Goal: Task Accomplishment & Management: Manage account settings

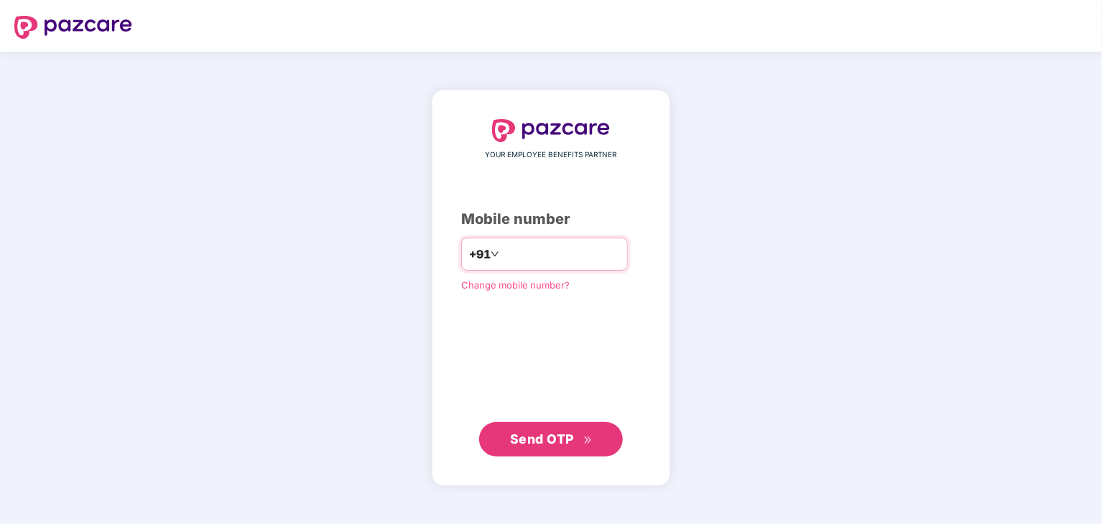
type input "**********"
click at [542, 432] on span "Send OTP" at bounding box center [542, 439] width 64 height 15
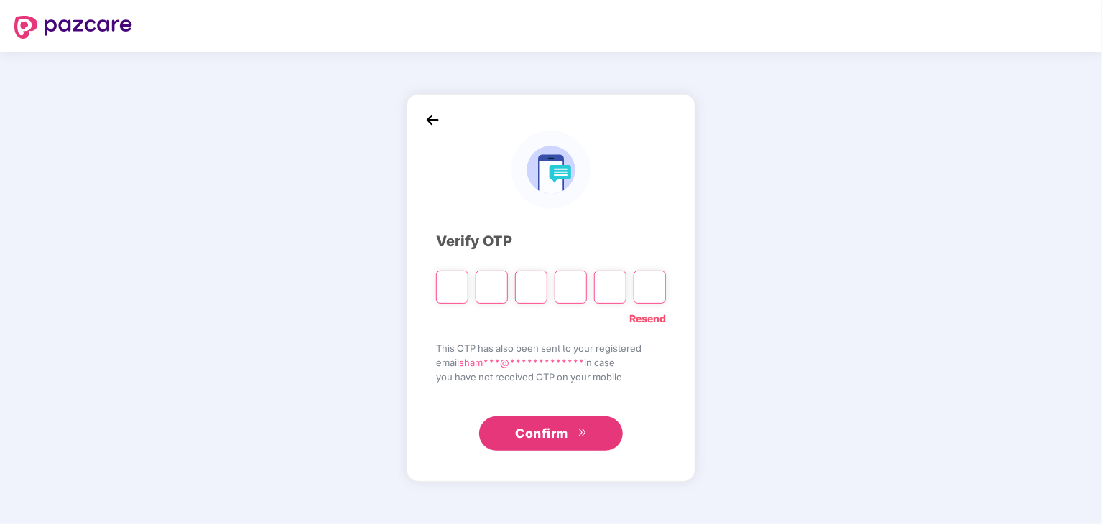
type input "*"
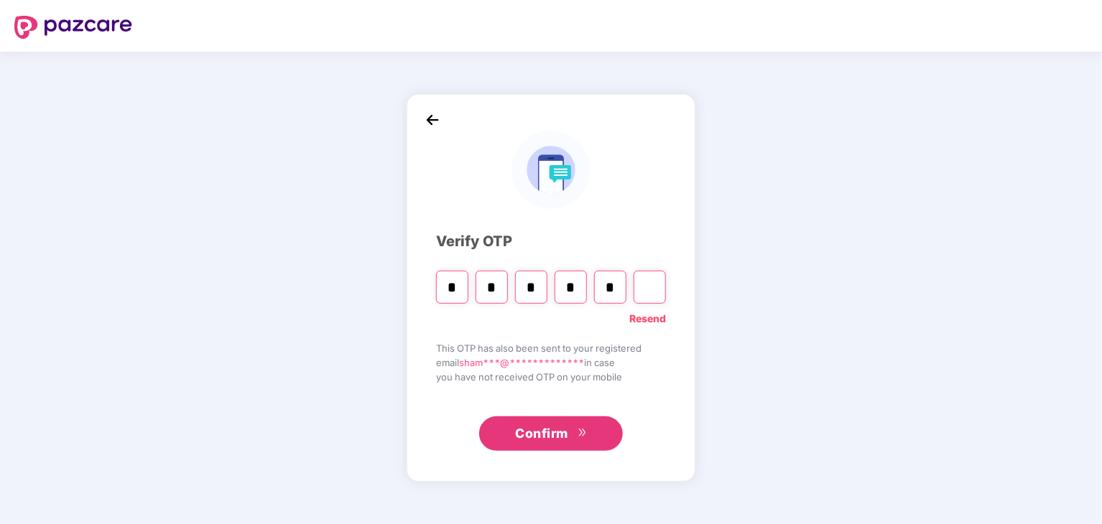
type input "*"
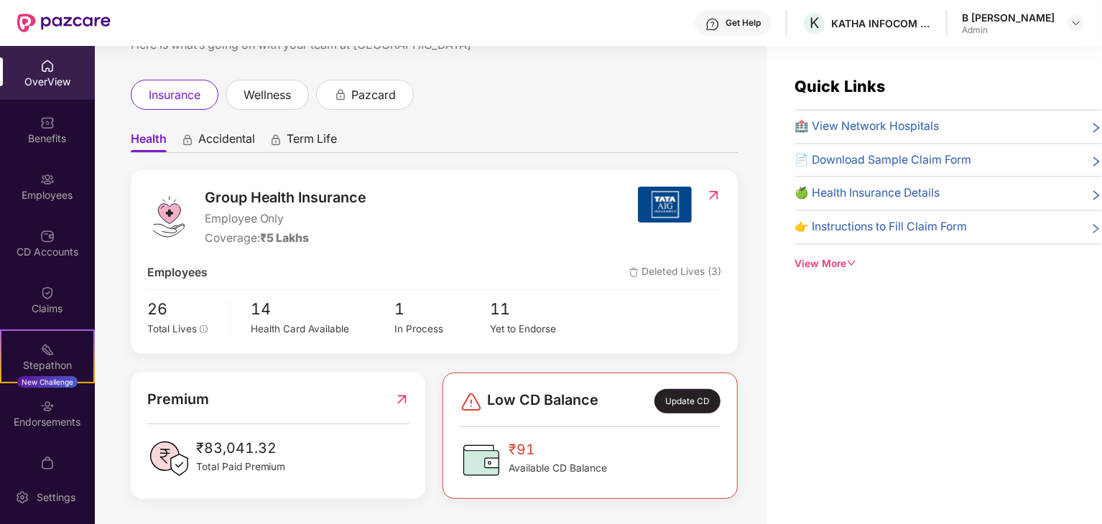
scroll to position [57, 0]
click at [64, 430] on div "Endorsements" at bounding box center [47, 413] width 95 height 54
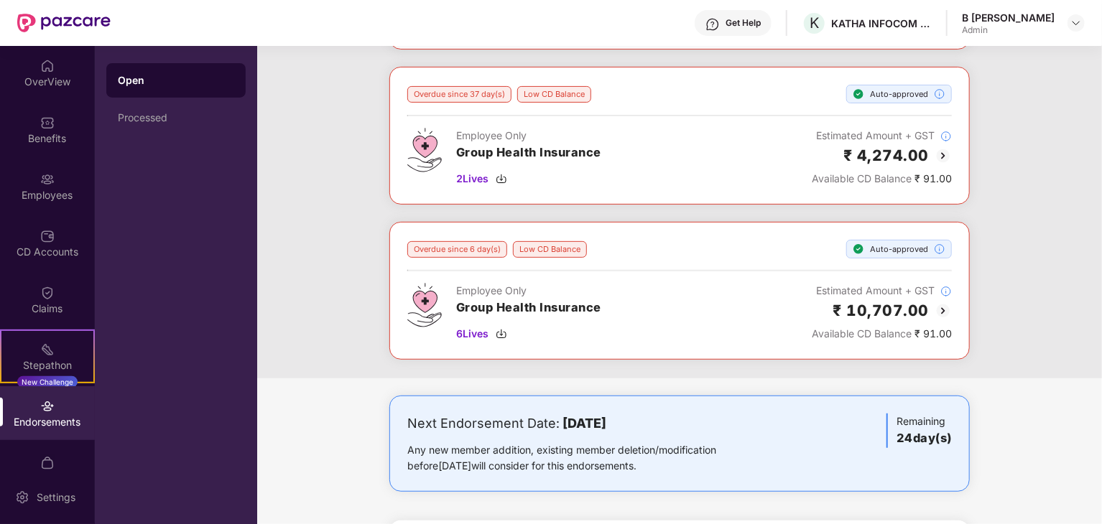
scroll to position [216, 0]
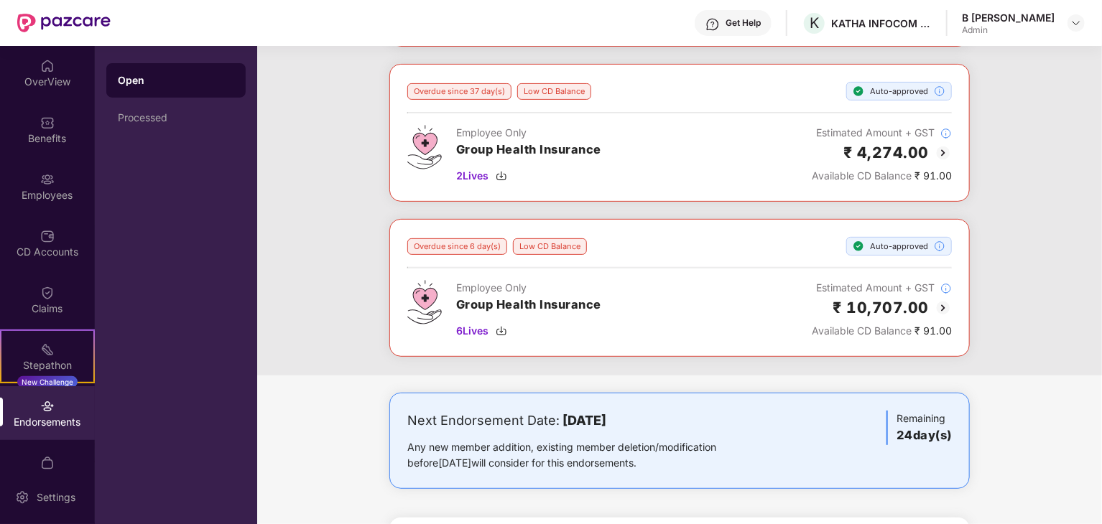
click at [945, 300] on img at bounding box center [942, 308] width 17 height 17
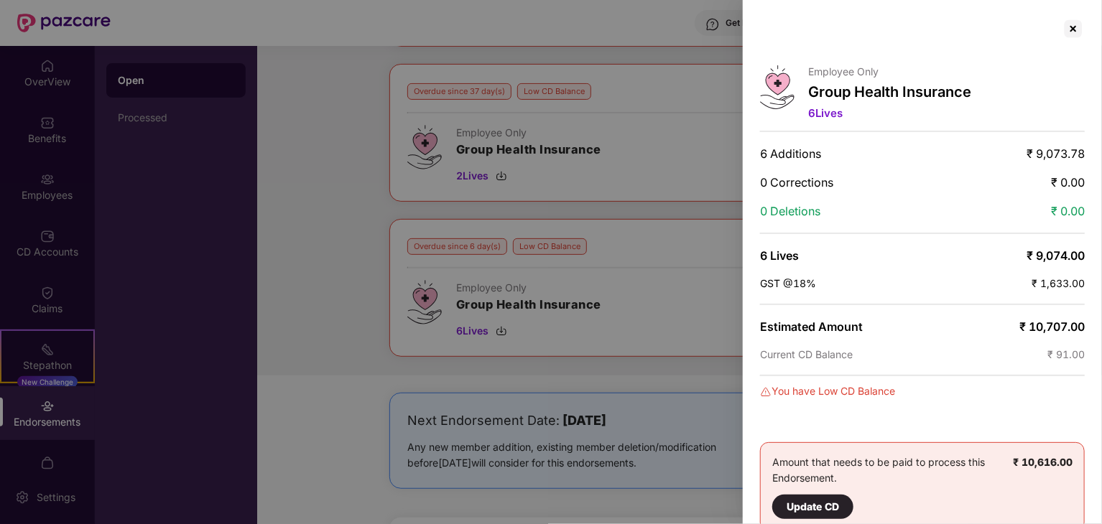
scroll to position [19, 0]
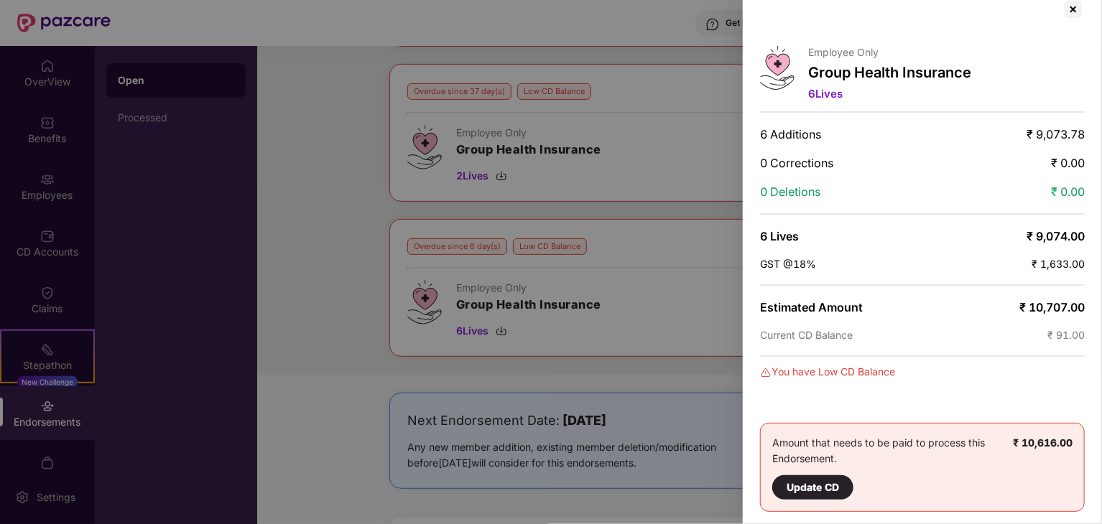
click at [810, 480] on div "Update CD" at bounding box center [813, 488] width 52 height 16
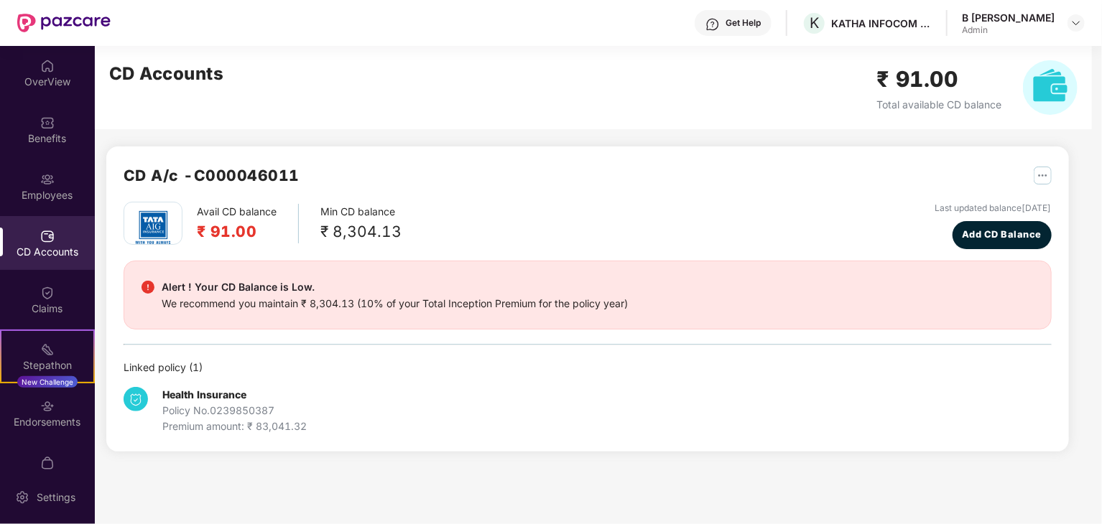
scroll to position [0, 0]
click at [1042, 172] on img "button" at bounding box center [1043, 176] width 18 height 18
click at [1008, 200] on div "CD Statement" at bounding box center [1008, 207] width 66 height 16
click at [997, 231] on span "Add CD Balance" at bounding box center [1002, 235] width 80 height 14
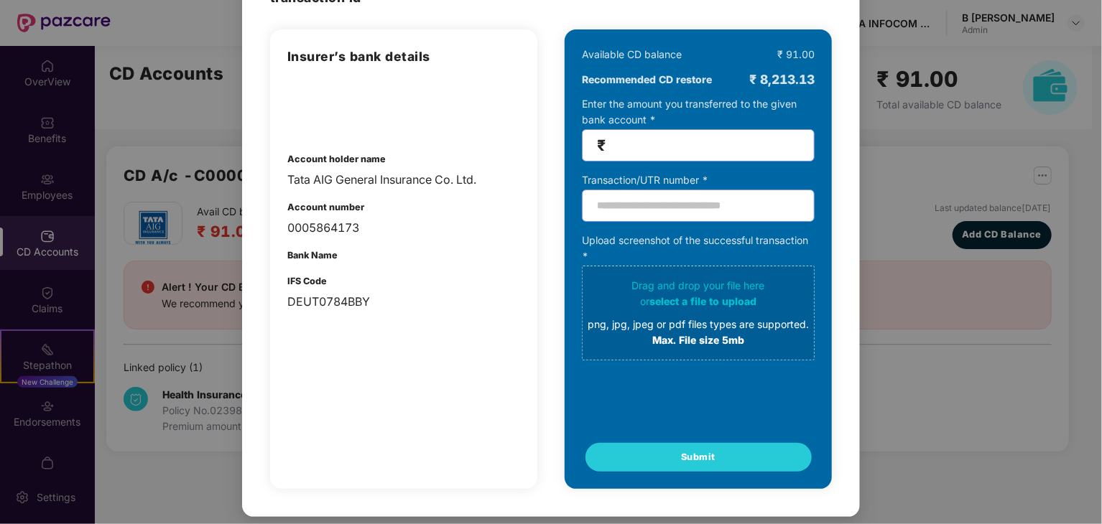
scroll to position [31, 0]
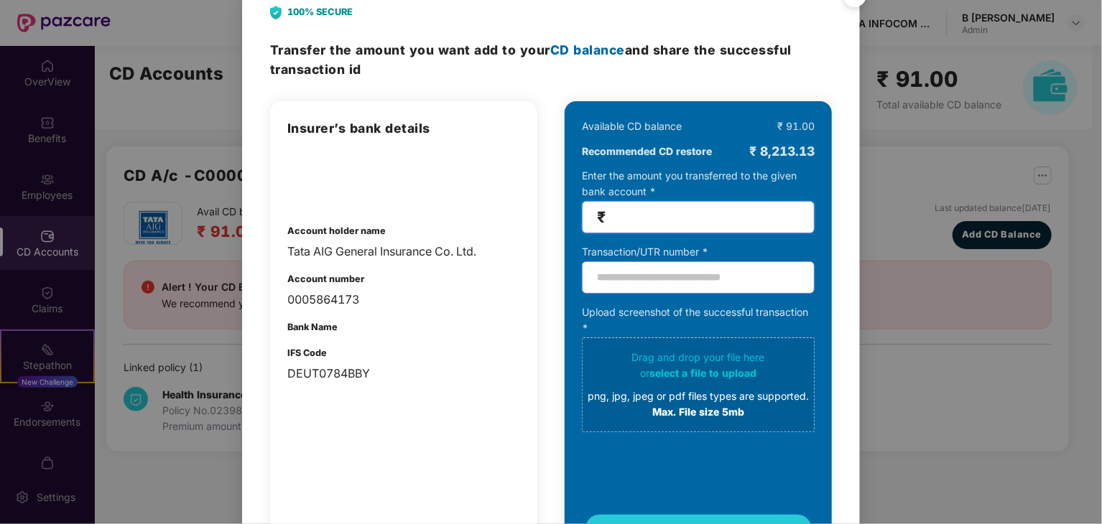
click at [686, 224] on input "number" at bounding box center [703, 217] width 191 height 17
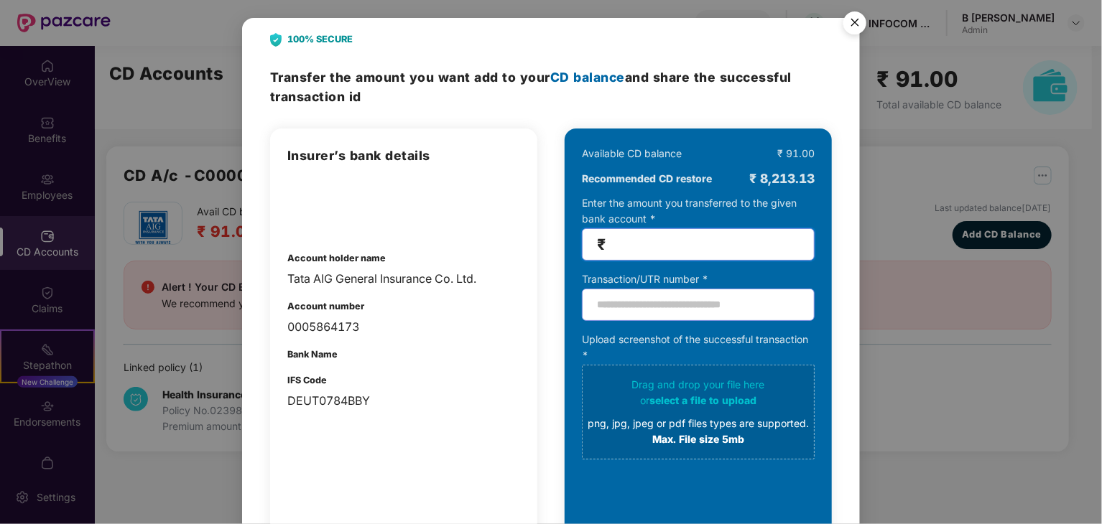
scroll to position [0, 0]
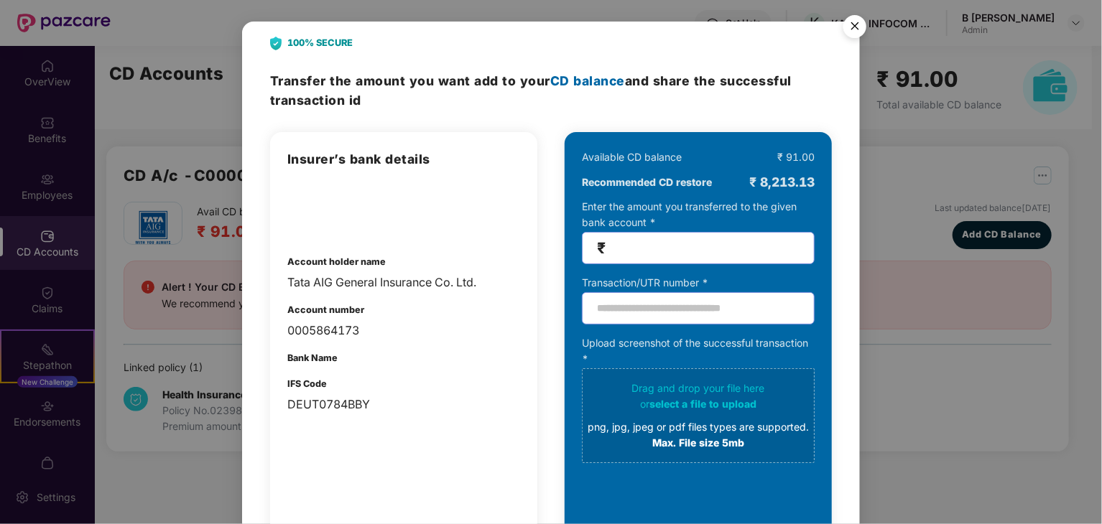
click at [855, 19] on img "Close" at bounding box center [855, 29] width 40 height 40
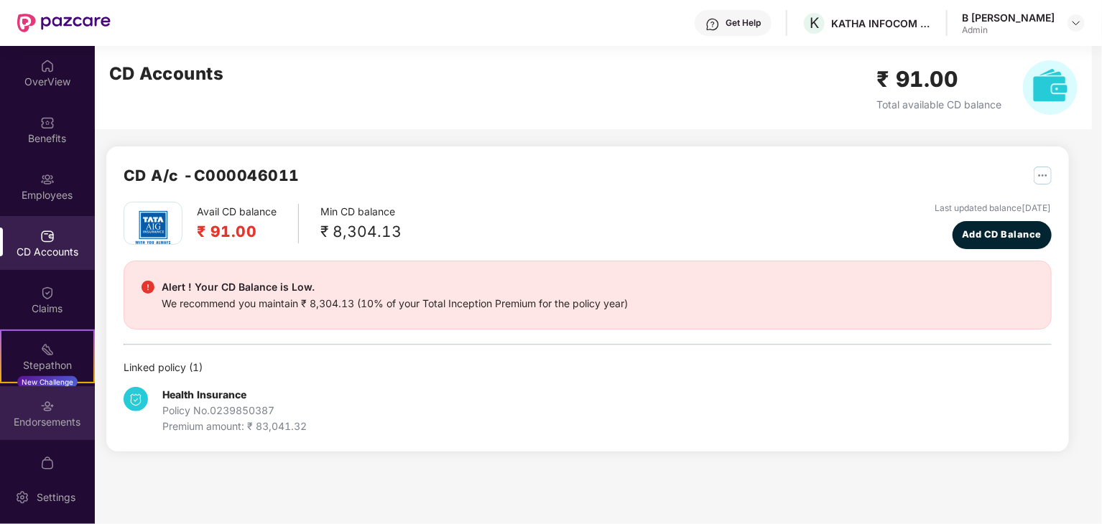
click at [29, 422] on div "Endorsements" at bounding box center [47, 422] width 95 height 14
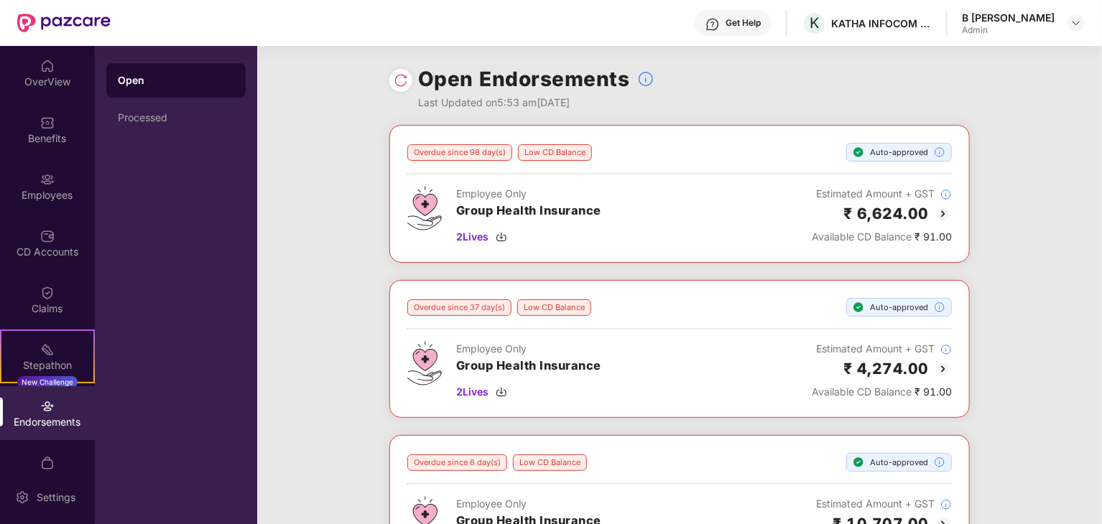
click at [405, 83] on img at bounding box center [401, 80] width 14 height 14
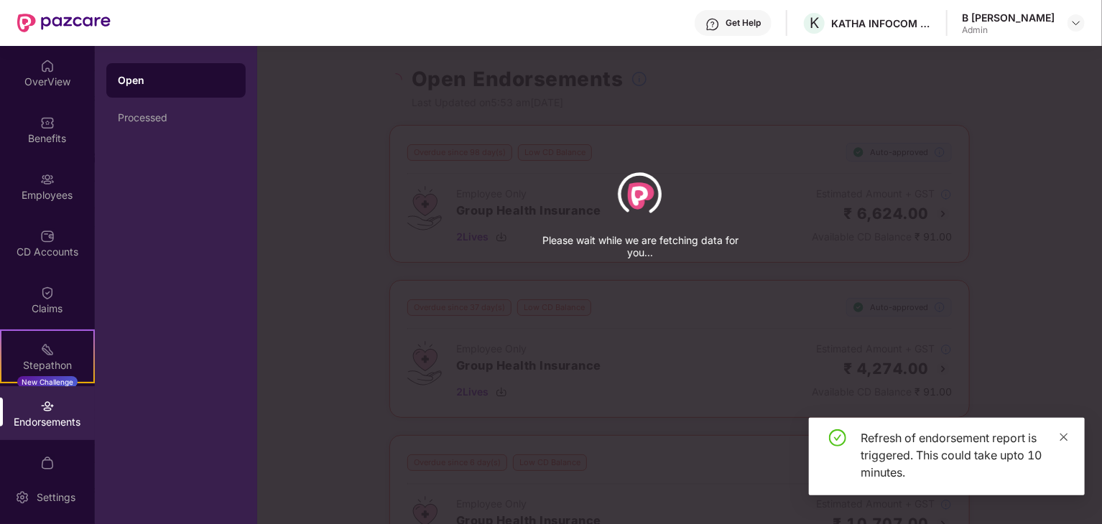
click at [1067, 439] on icon "close" at bounding box center [1064, 437] width 10 height 10
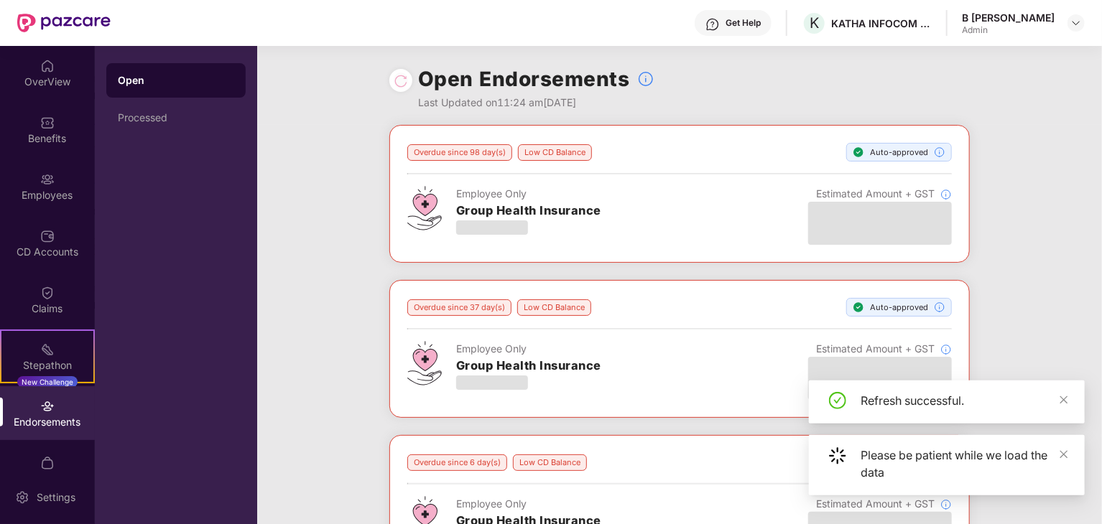
click at [1070, 402] on div "Refresh successful." at bounding box center [947, 402] width 276 height 43
click at [1057, 398] on div "Refresh successful." at bounding box center [963, 400] width 207 height 17
click at [1062, 394] on span at bounding box center [1064, 400] width 10 height 12
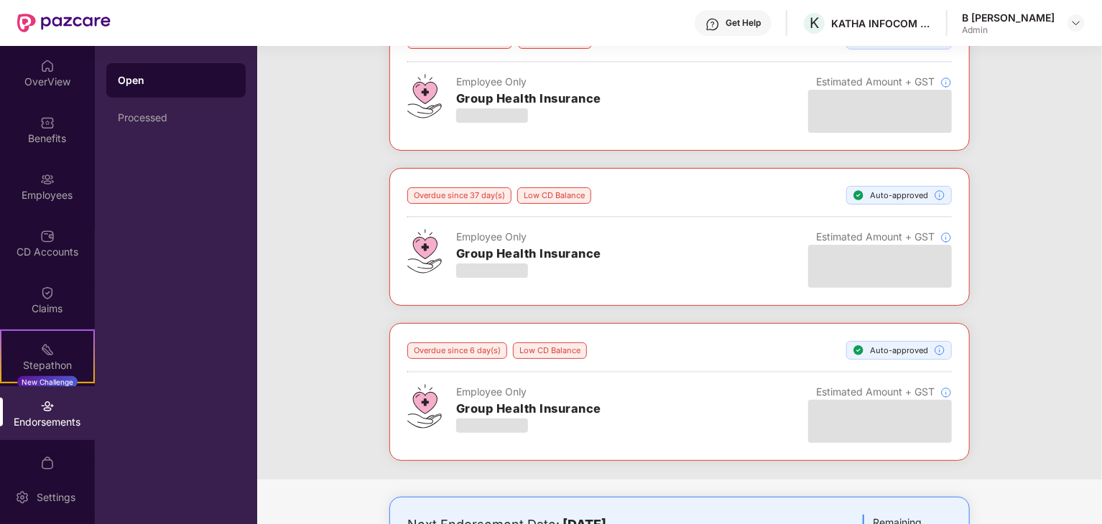
scroll to position [73, 0]
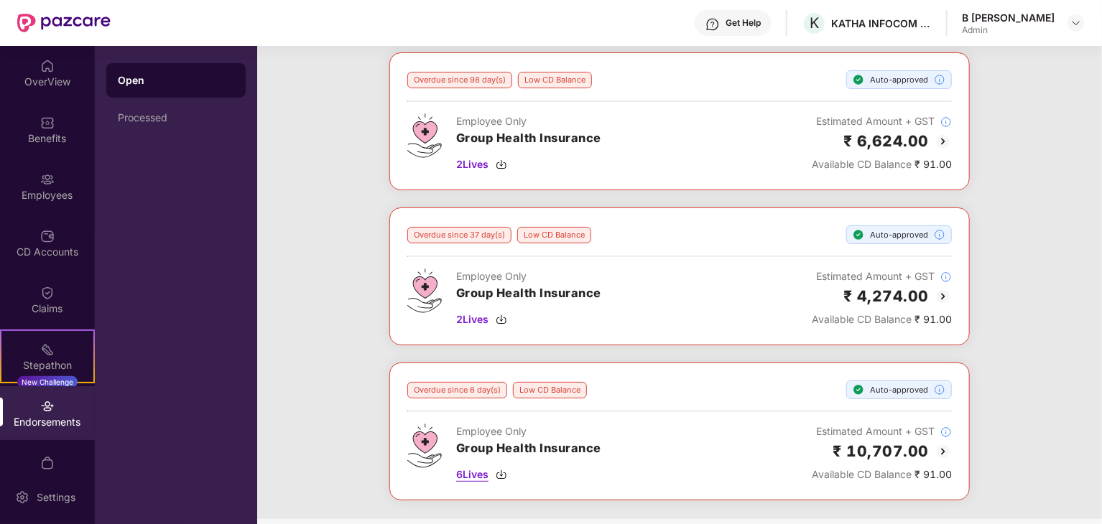
click at [504, 472] on img at bounding box center [501, 474] width 11 height 11
click at [501, 316] on img at bounding box center [501, 319] width 11 height 11
click at [487, 169] on span "2 Lives" at bounding box center [472, 165] width 32 height 16
click at [1071, 27] on img at bounding box center [1075, 22] width 11 height 11
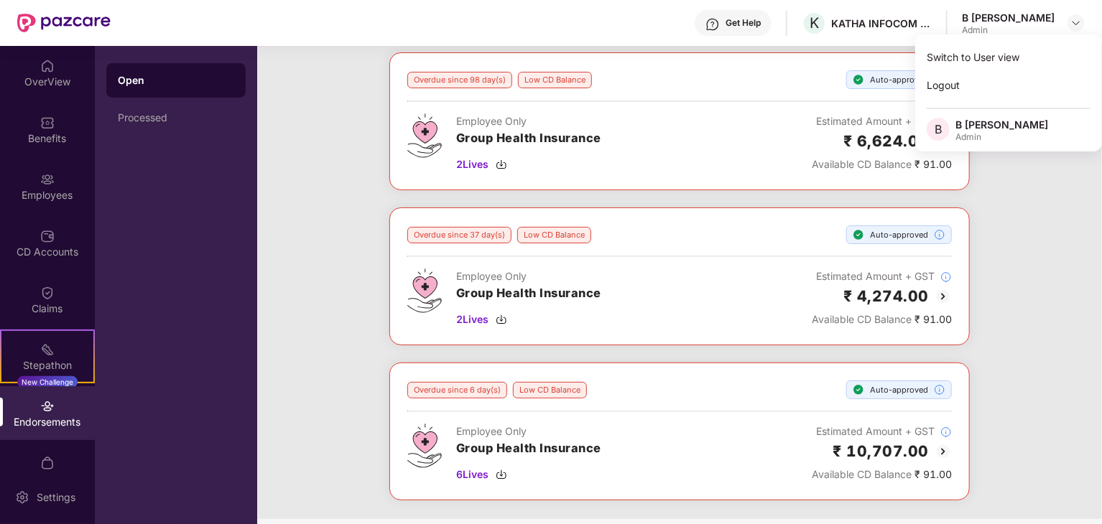
click at [991, 206] on div "Overdue since 98 day(s) Low CD Balance Auto-approved Employee Only Group Health…" at bounding box center [679, 285] width 845 height 467
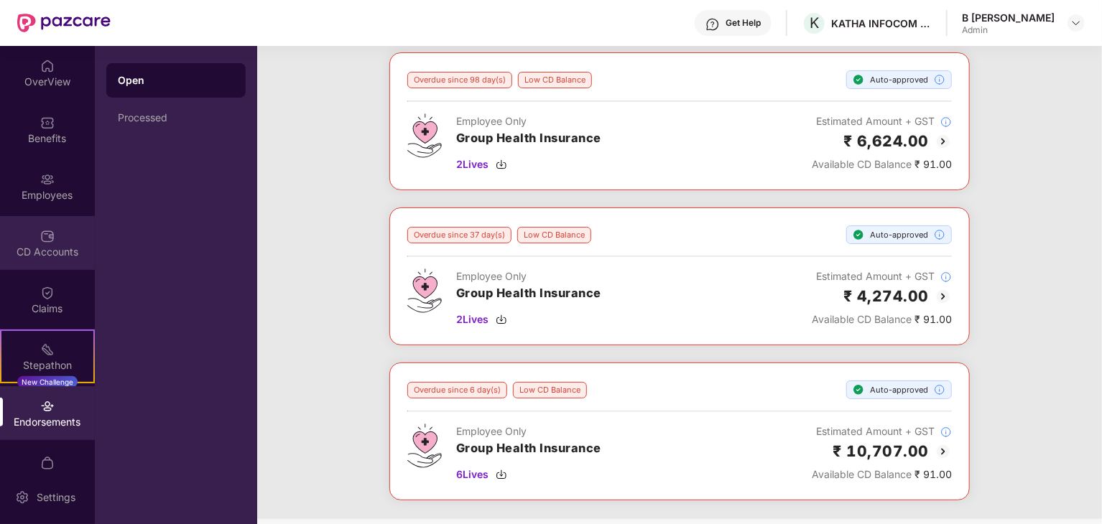
click at [45, 254] on div "CD Accounts" at bounding box center [47, 252] width 95 height 14
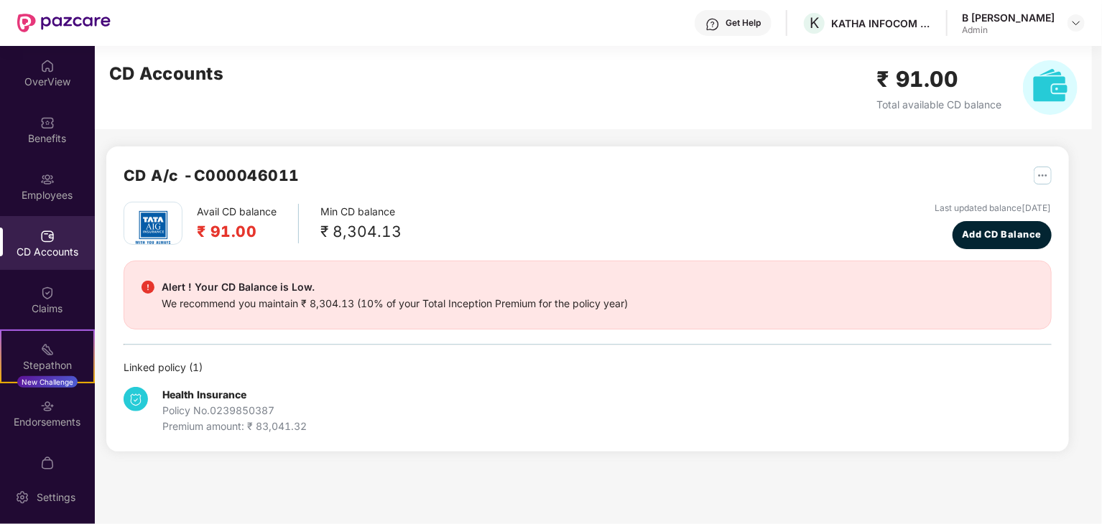
scroll to position [0, 0]
click at [40, 400] on div at bounding box center [47, 405] width 14 height 14
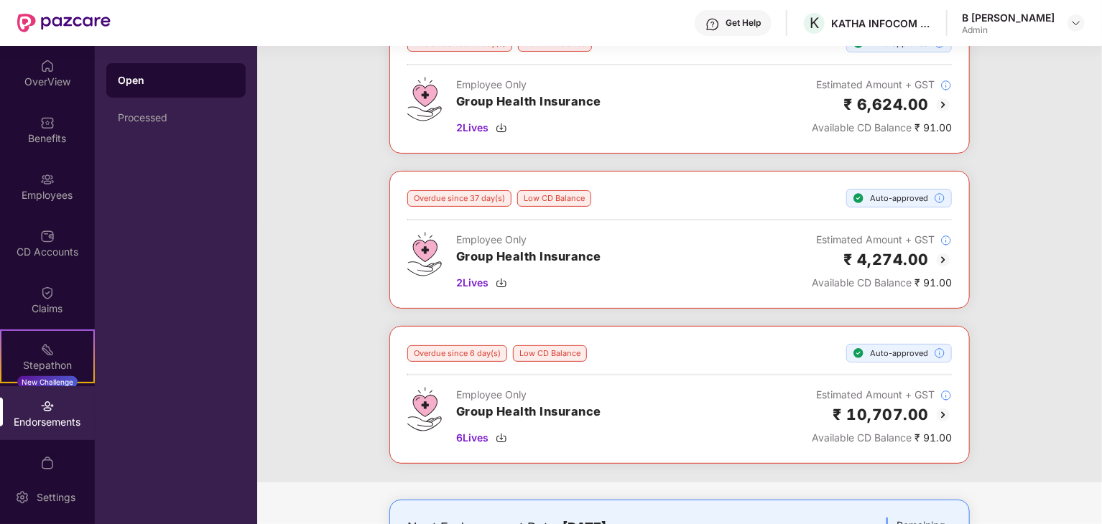
scroll to position [73, 0]
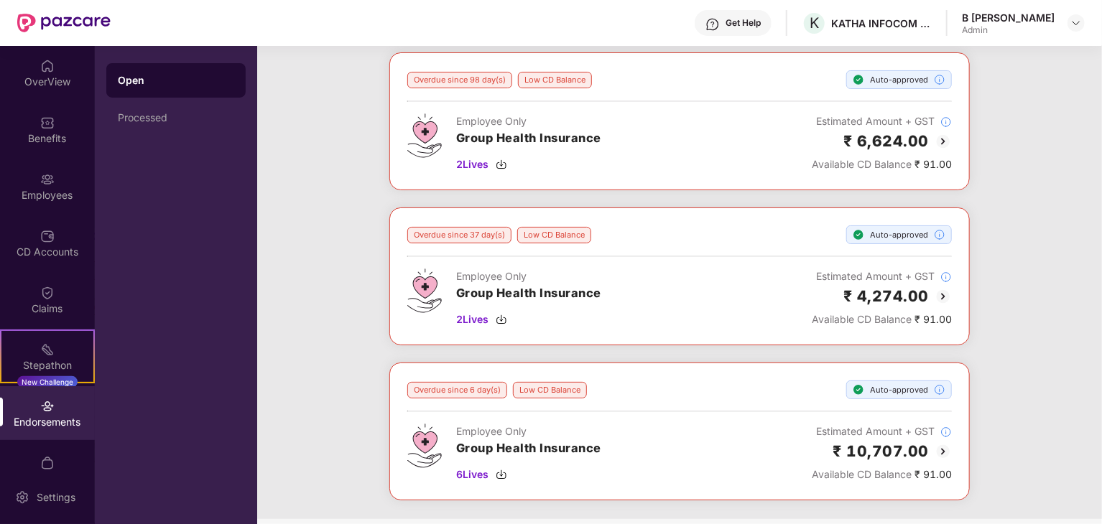
click at [940, 135] on img at bounding box center [942, 141] width 17 height 17
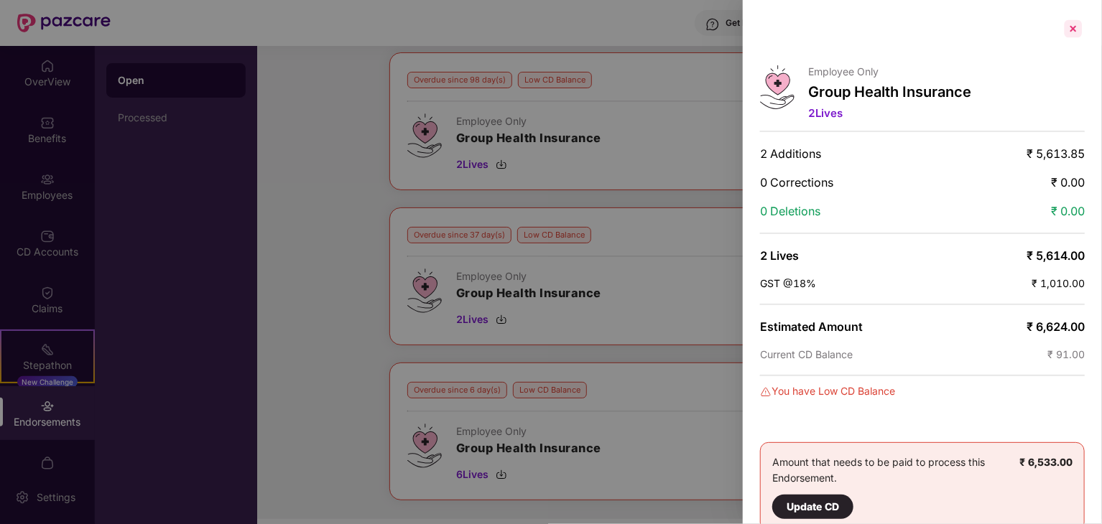
click at [1068, 24] on div at bounding box center [1073, 28] width 23 height 23
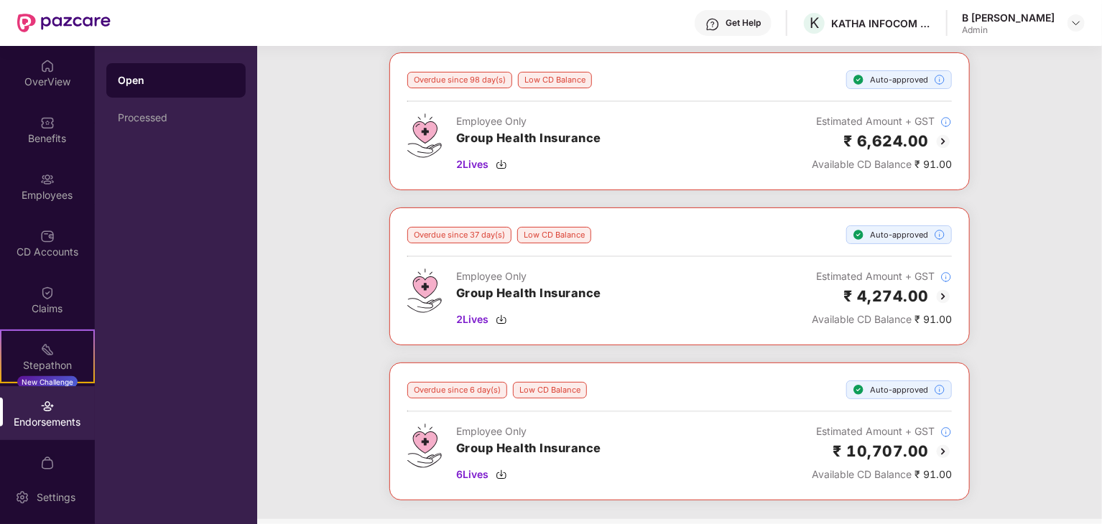
click at [941, 294] on img at bounding box center [942, 296] width 17 height 17
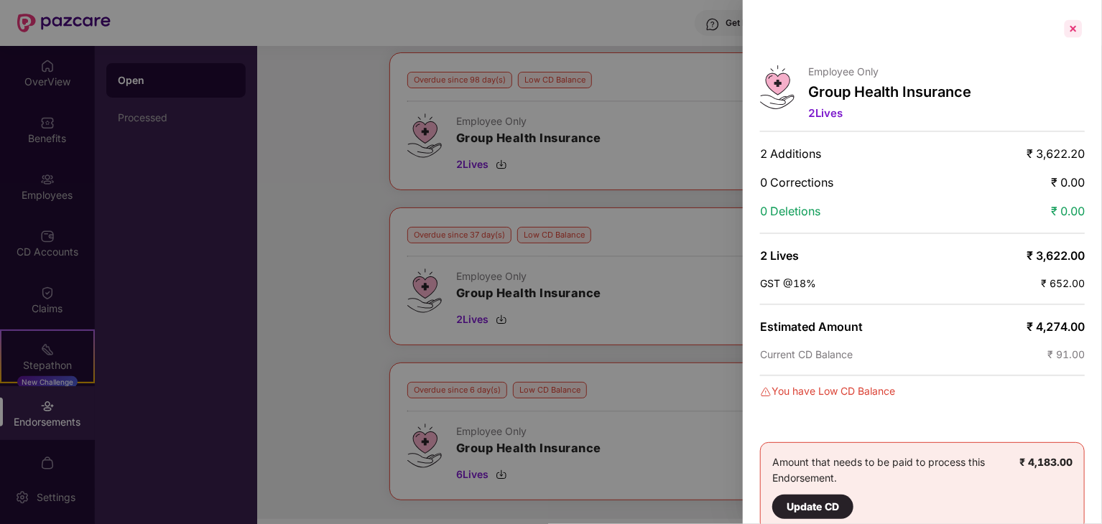
click at [1075, 38] on div at bounding box center [1073, 28] width 23 height 23
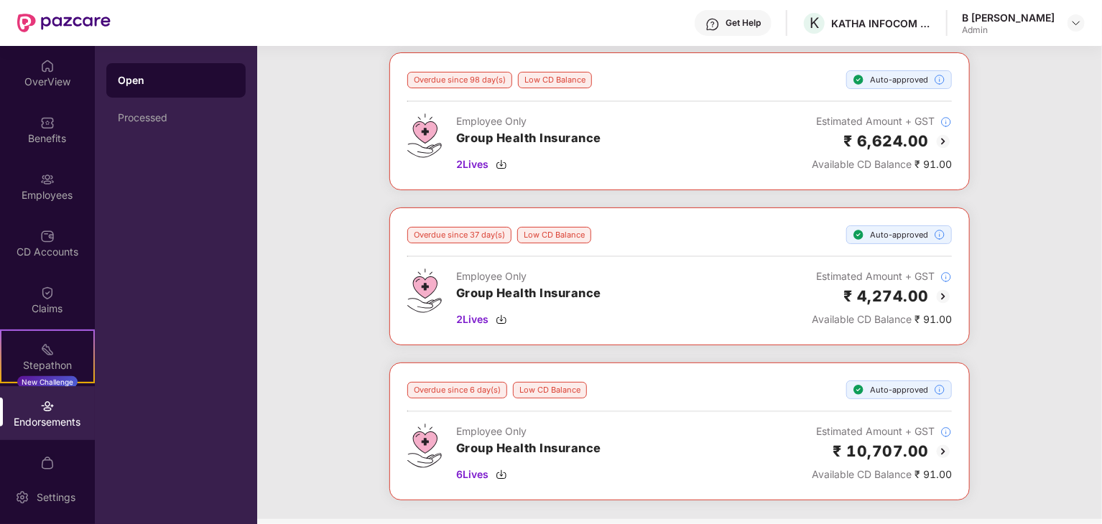
click at [940, 451] on img at bounding box center [942, 451] width 17 height 17
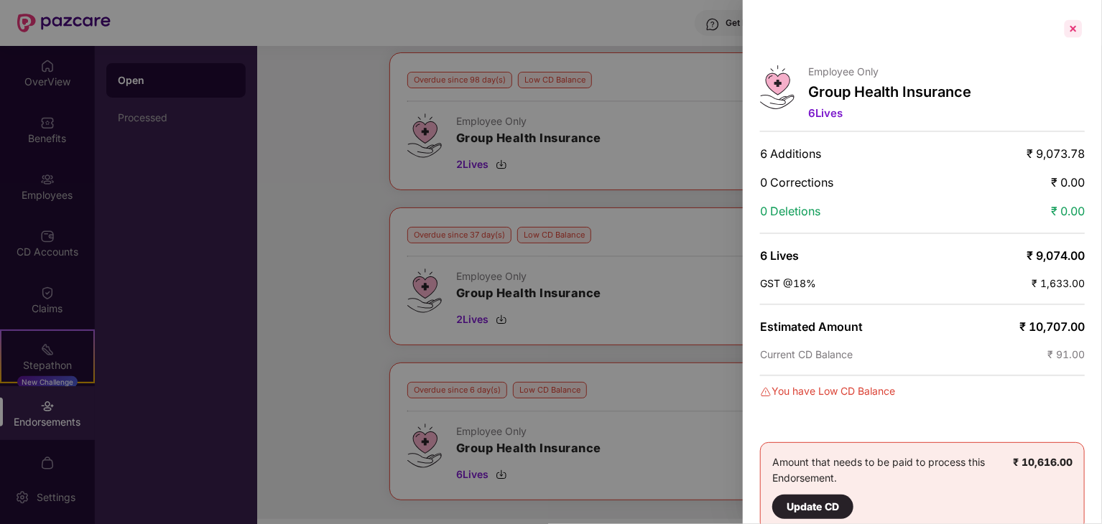
click at [1066, 27] on div at bounding box center [1073, 28] width 23 height 23
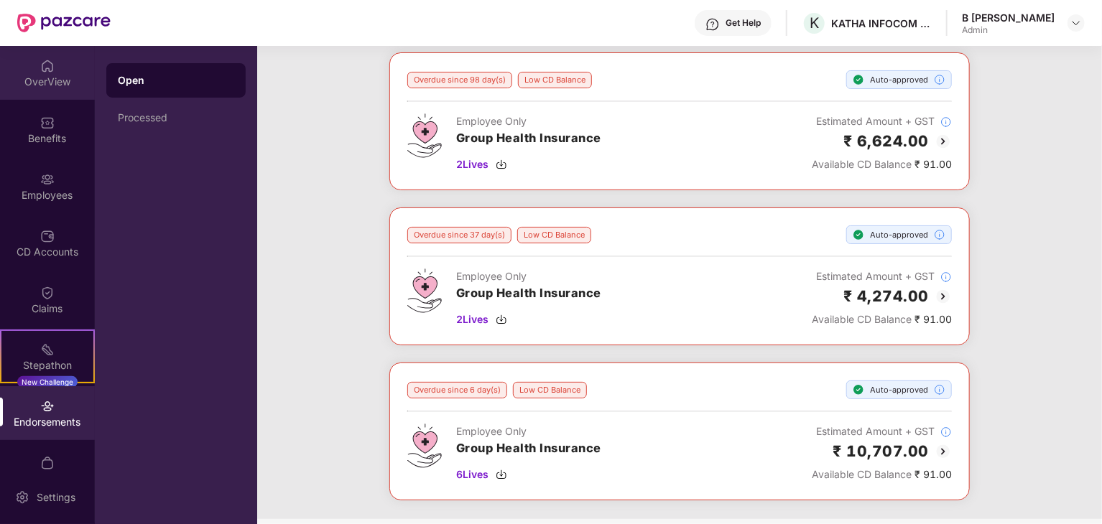
click at [50, 75] on div "OverView" at bounding box center [47, 82] width 95 height 14
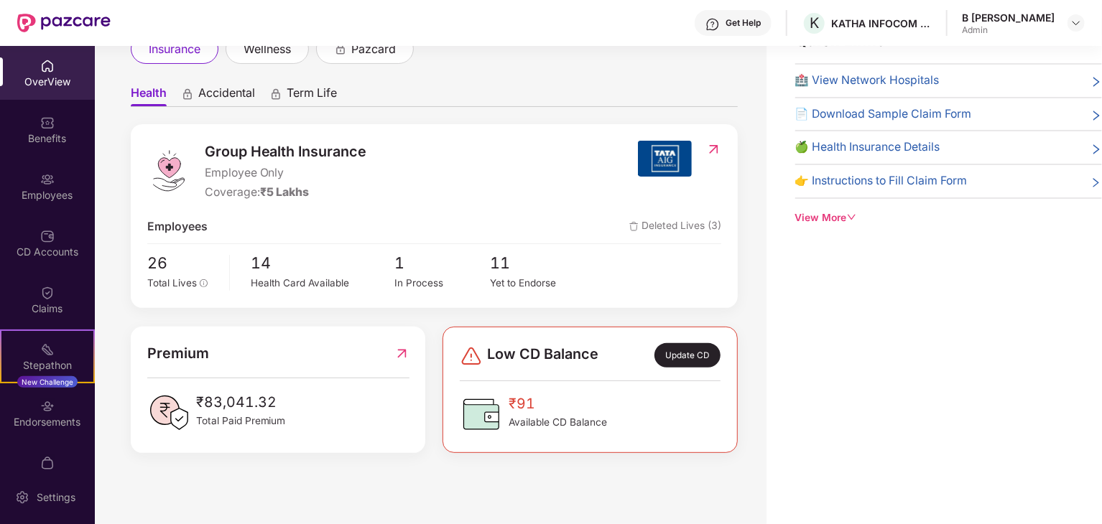
scroll to position [0, 0]
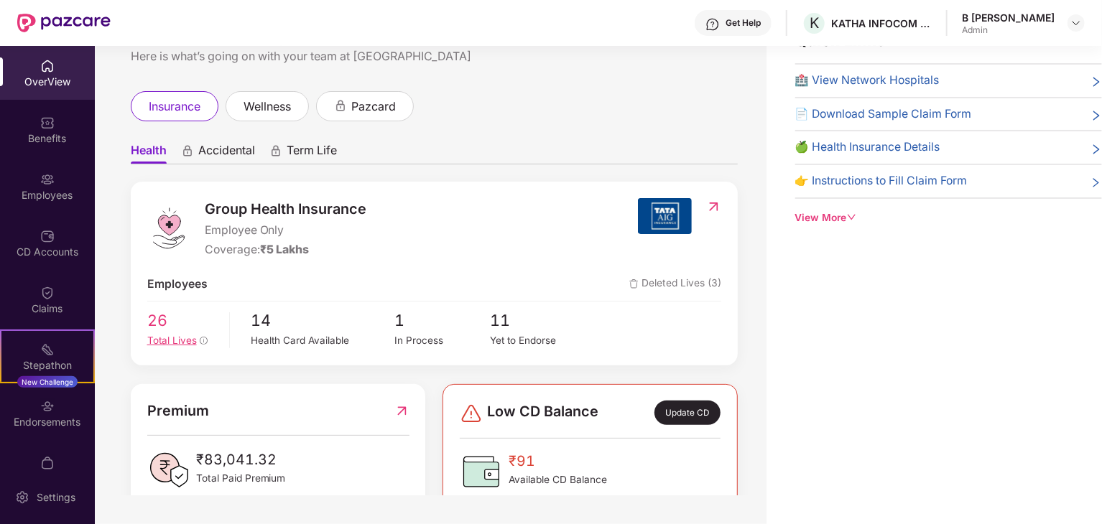
click at [157, 328] on span "26" at bounding box center [183, 321] width 72 height 24
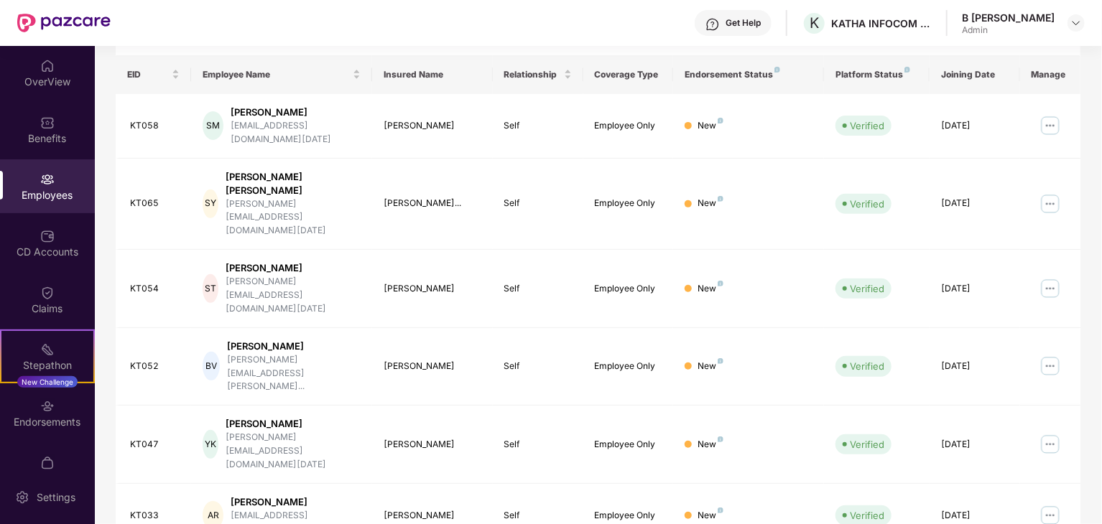
scroll to position [356, 0]
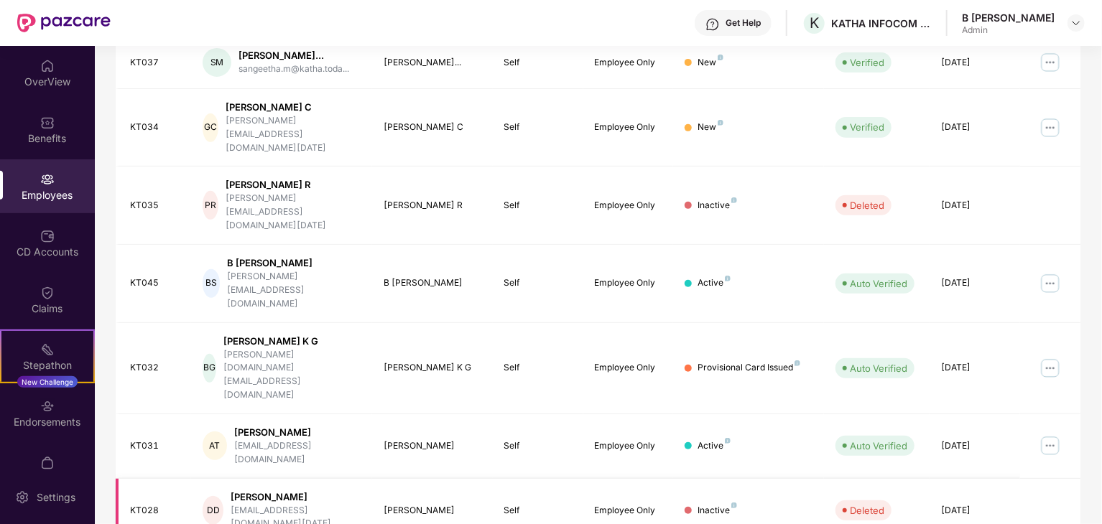
scroll to position [141, 0]
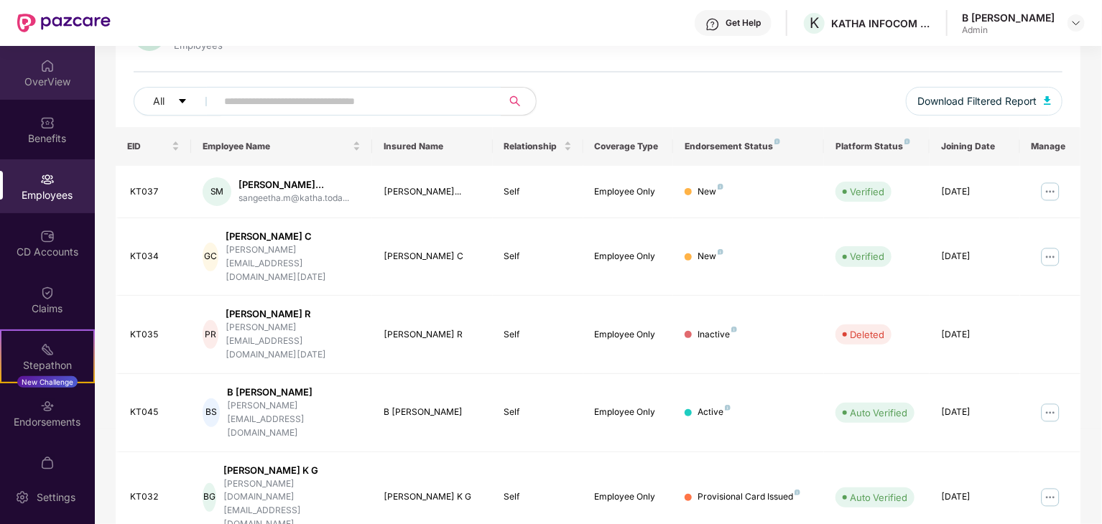
click at [65, 73] on div "OverView" at bounding box center [47, 73] width 95 height 54
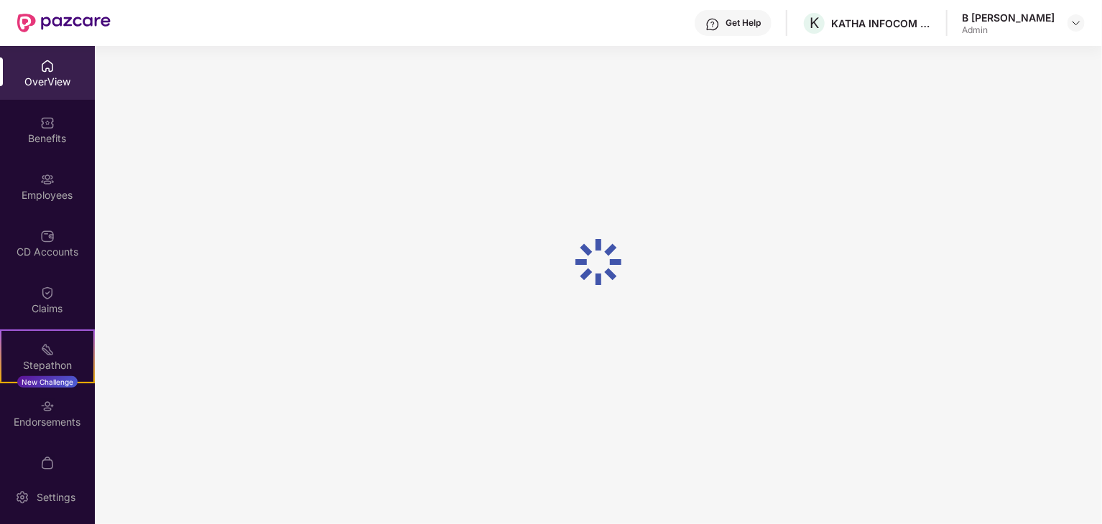
scroll to position [46, 0]
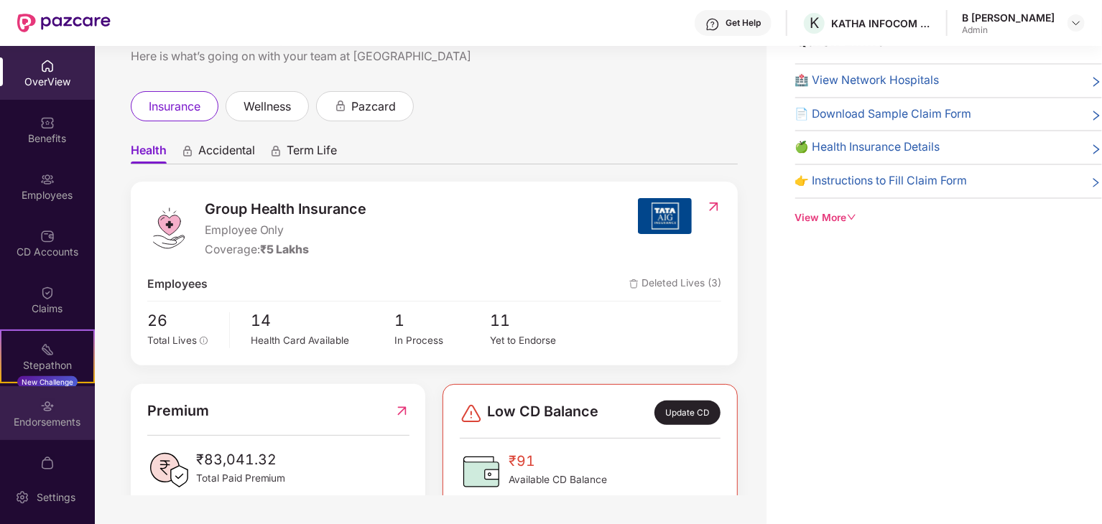
click at [55, 427] on div "Endorsements" at bounding box center [47, 422] width 95 height 14
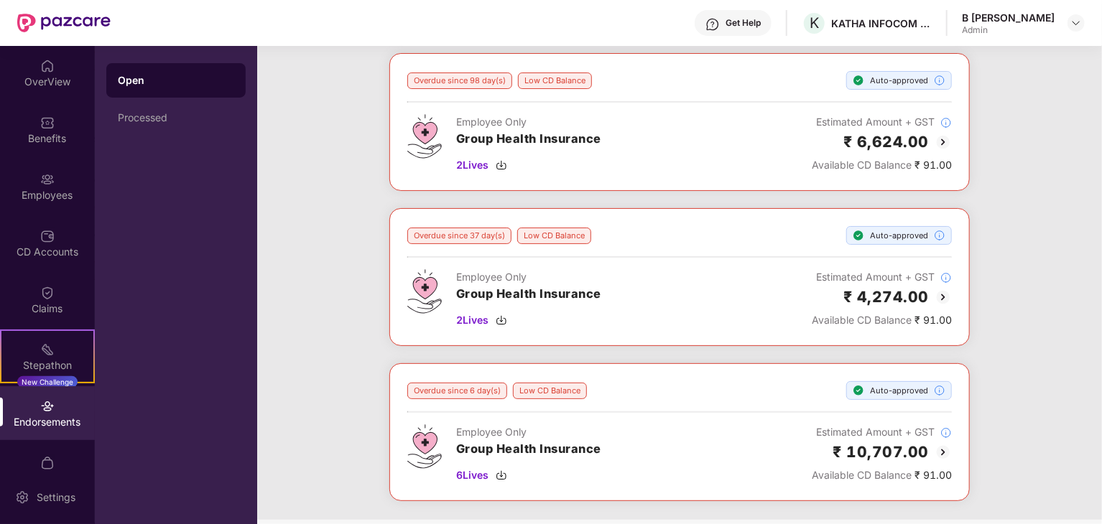
scroll to position [0, 0]
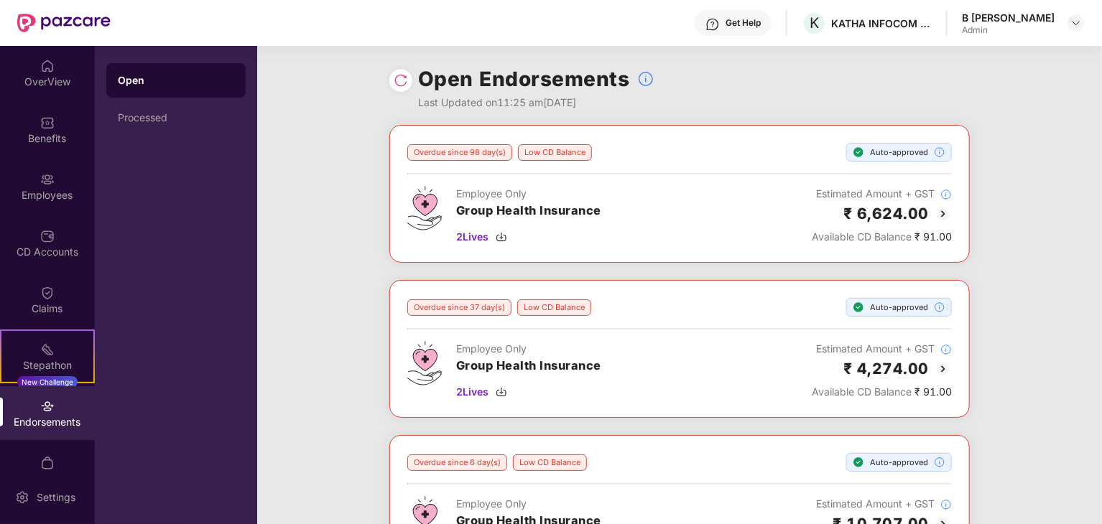
click at [942, 213] on img at bounding box center [942, 213] width 17 height 17
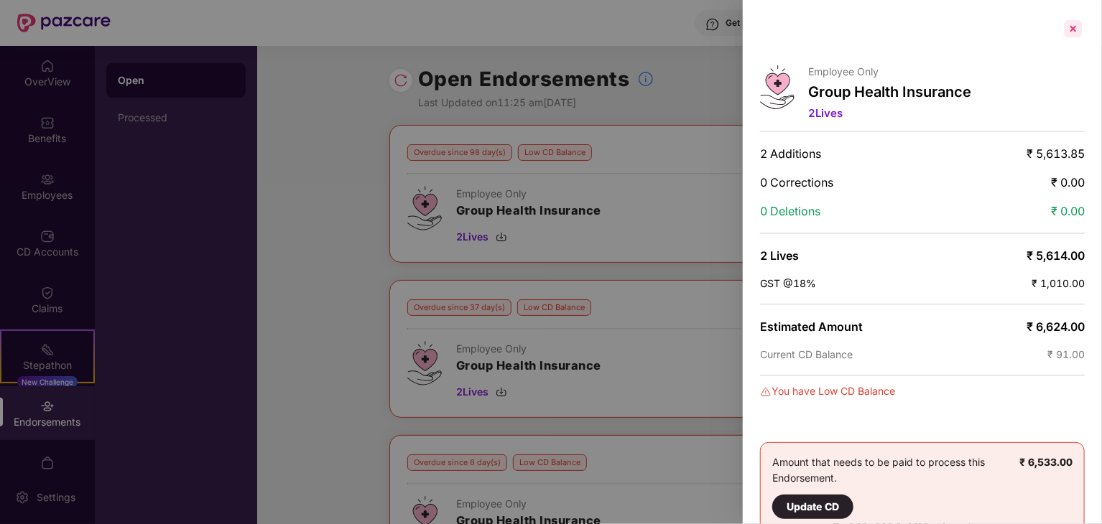
click at [1070, 35] on div at bounding box center [1073, 28] width 23 height 23
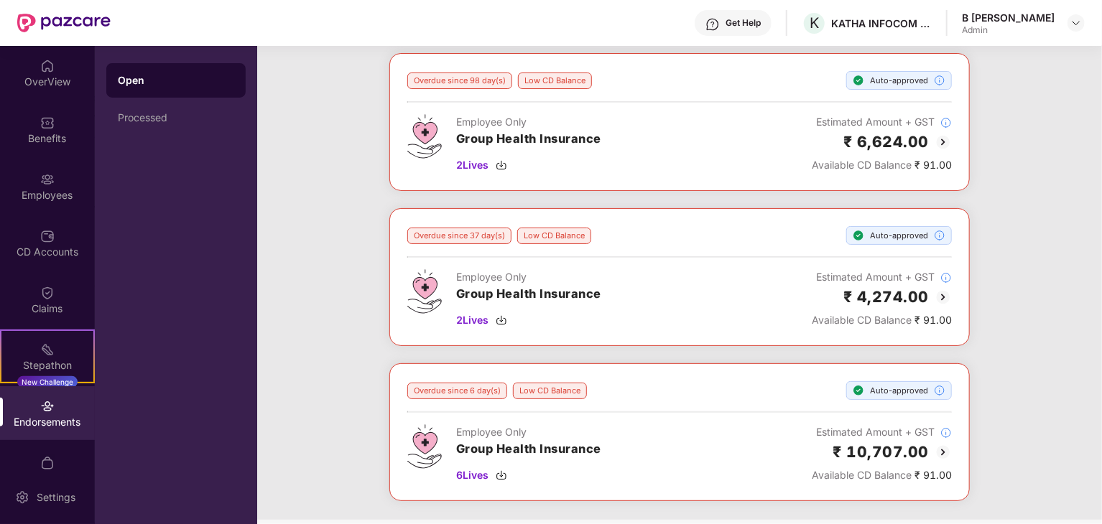
scroll to position [72, 0]
click at [940, 142] on img at bounding box center [942, 142] width 17 height 17
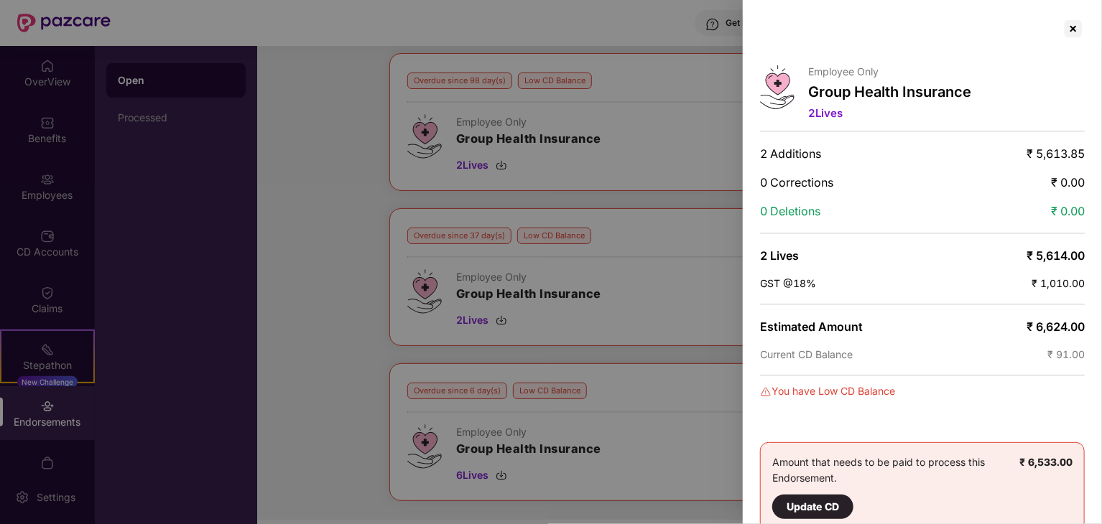
scroll to position [19, 0]
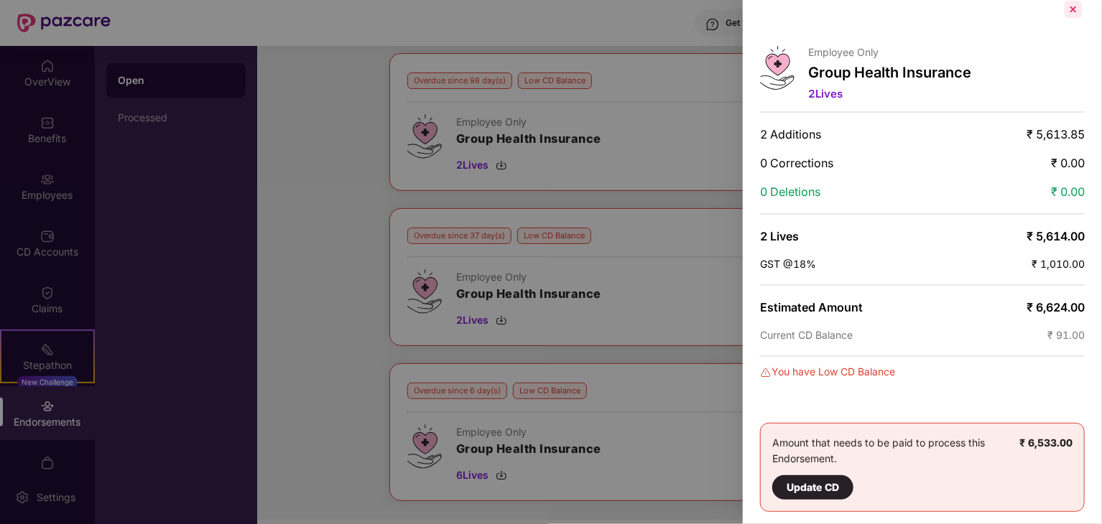
click at [1067, 5] on div at bounding box center [1073, 9] width 23 height 23
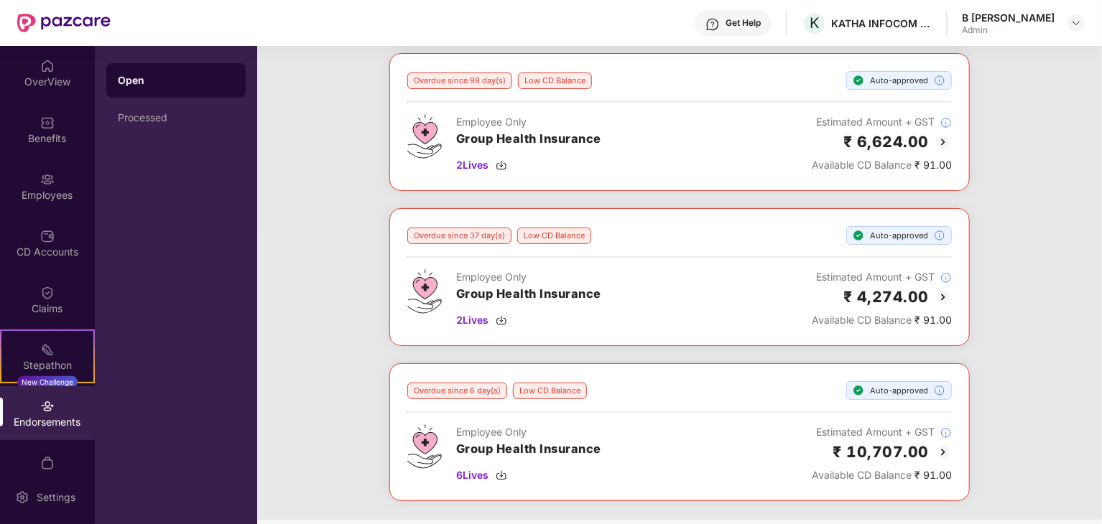
click at [937, 290] on img at bounding box center [942, 297] width 17 height 17
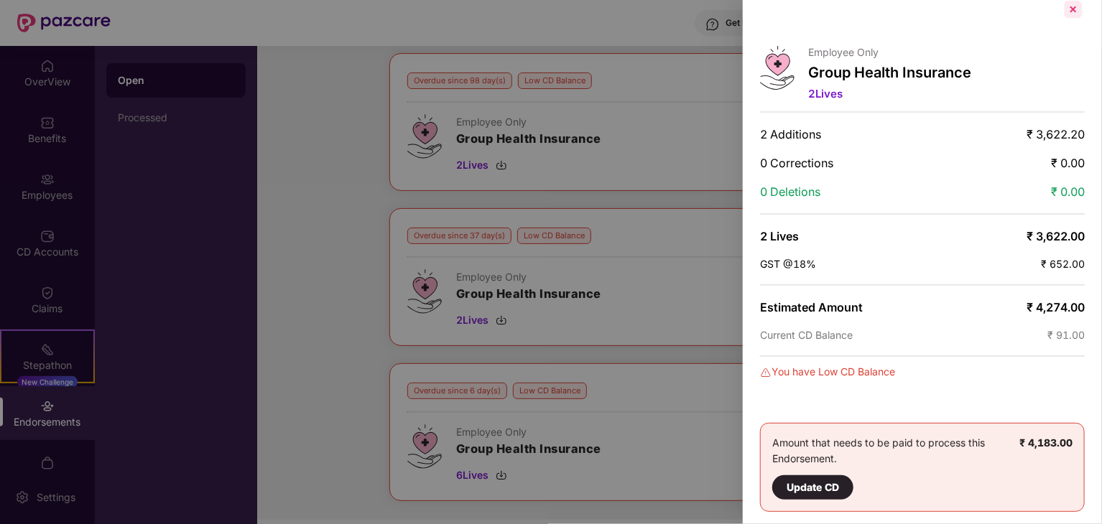
click at [1075, 4] on div at bounding box center [1073, 9] width 23 height 23
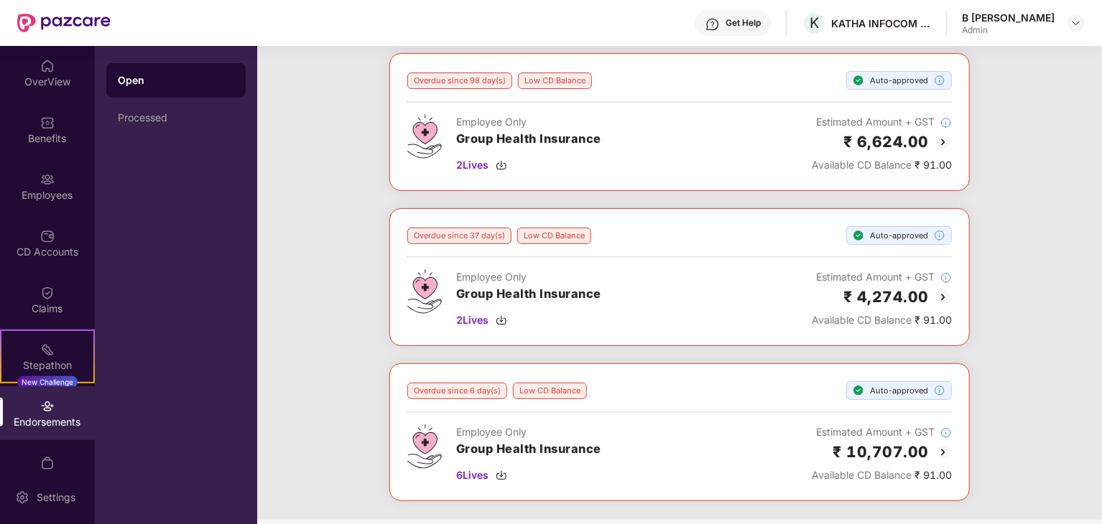
click at [942, 450] on img at bounding box center [942, 452] width 17 height 17
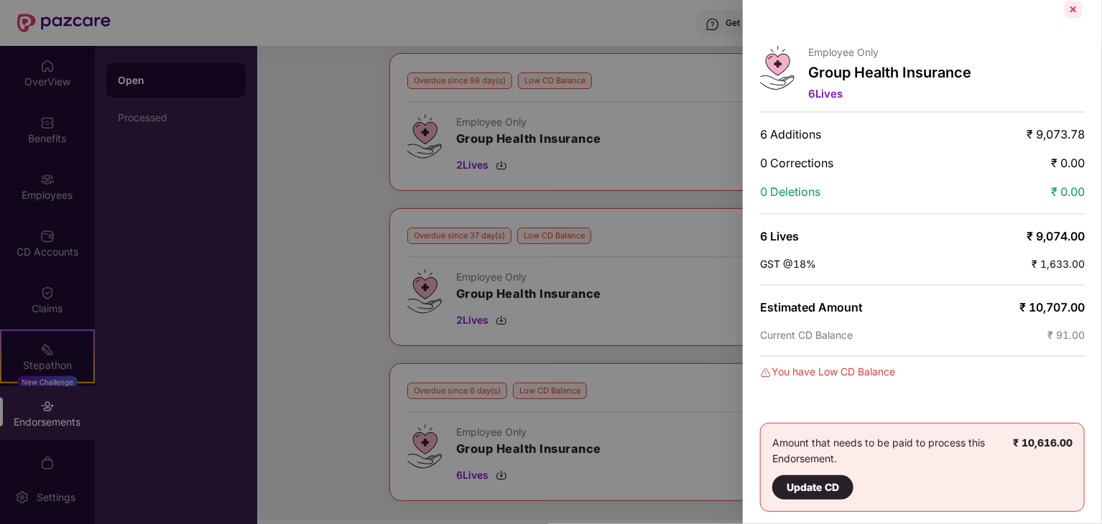
click at [1069, 6] on div at bounding box center [1073, 9] width 23 height 23
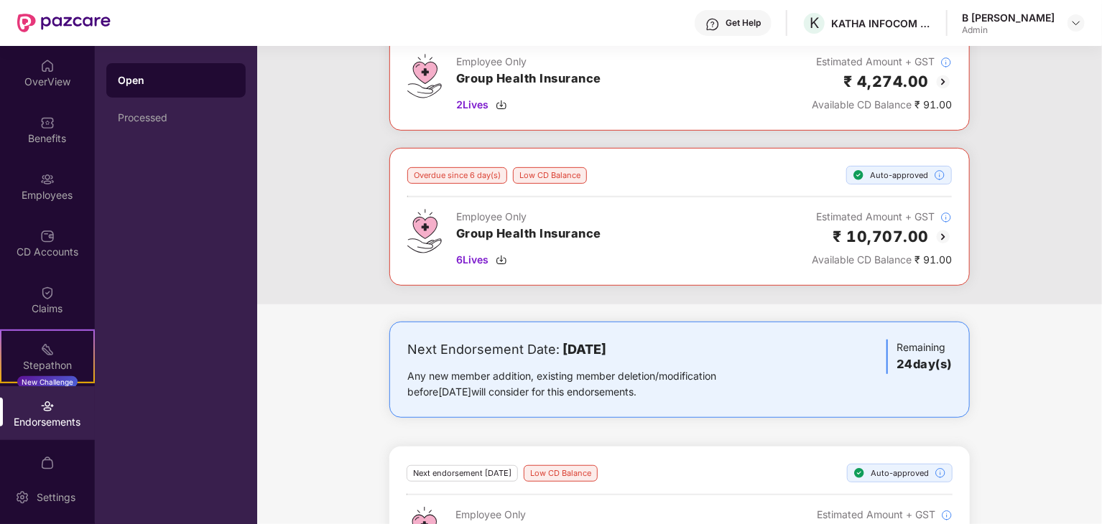
scroll to position [360, 0]
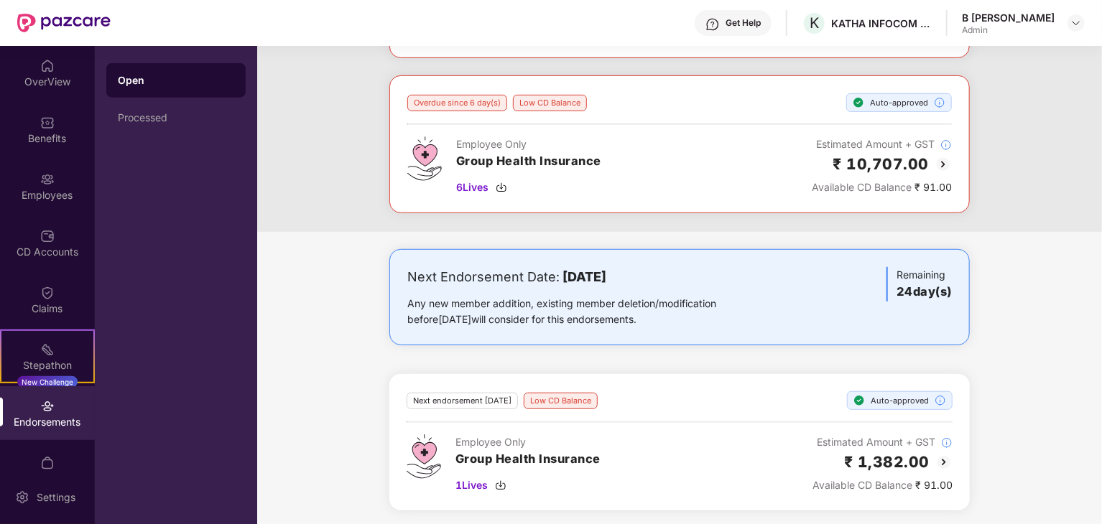
click at [310, 336] on div "Next Endorsement Date: 05 October 2025 Any new member addition, existing member…" at bounding box center [679, 388] width 845 height 279
click at [939, 462] on img at bounding box center [943, 462] width 17 height 17
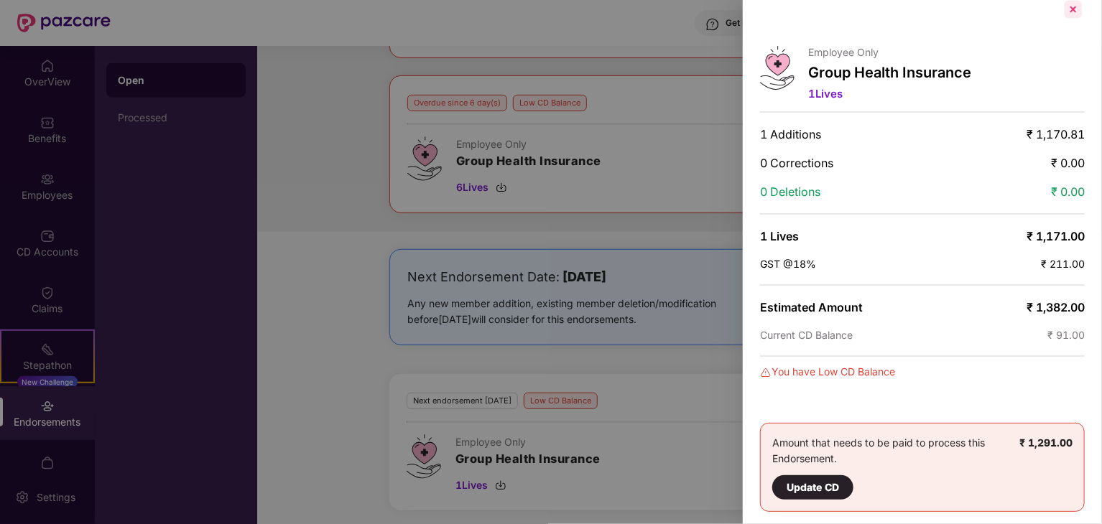
click at [1076, 9] on div at bounding box center [1073, 9] width 23 height 23
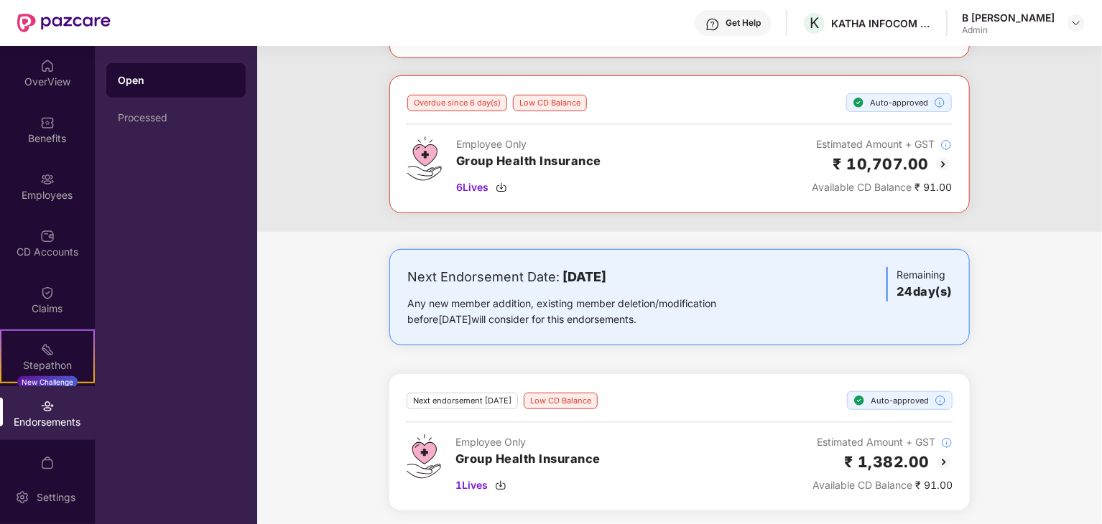
click at [631, 358] on div "Next Endorsement Date: 05 October 2025 Any new member addition, existing member…" at bounding box center [679, 388] width 845 height 279
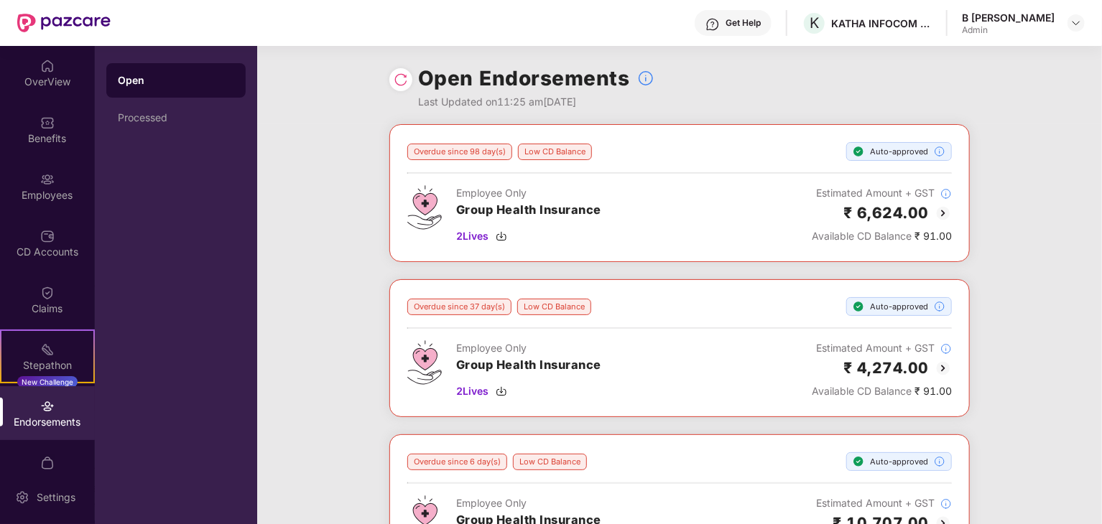
scroll to position [0, 0]
click at [50, 420] on div "Endorsements" at bounding box center [47, 422] width 95 height 14
click at [162, 115] on div "Processed" at bounding box center [176, 117] width 116 height 11
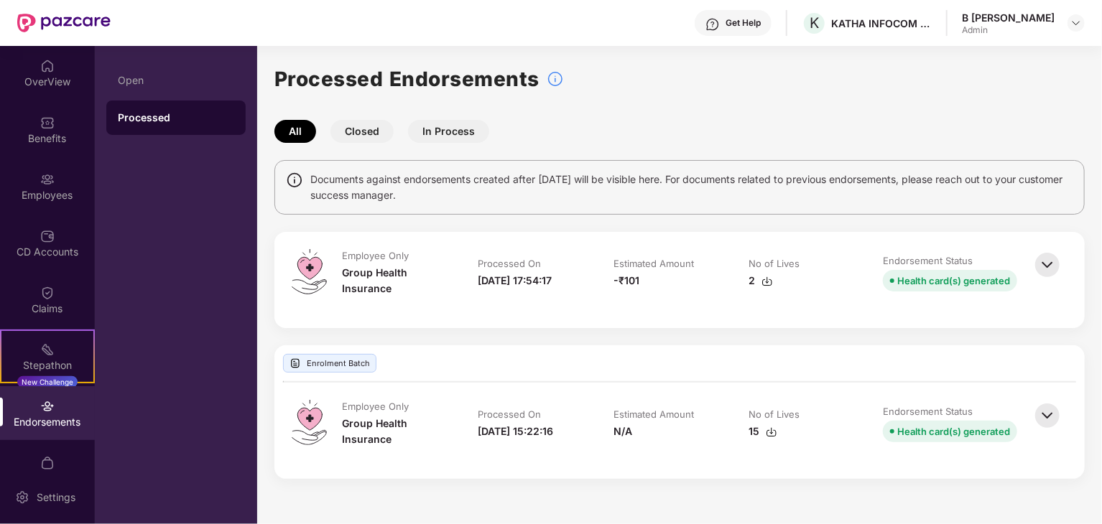
click at [751, 282] on div "2" at bounding box center [761, 281] width 24 height 16
click at [40, 414] on div "Endorsements" at bounding box center [47, 413] width 95 height 54
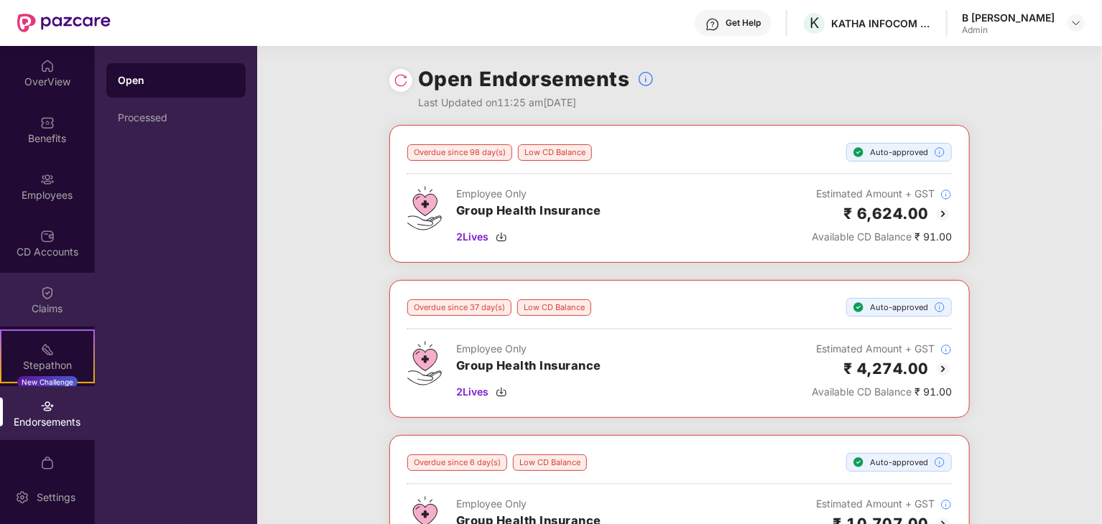
click at [59, 302] on div "Claims" at bounding box center [47, 309] width 95 height 14
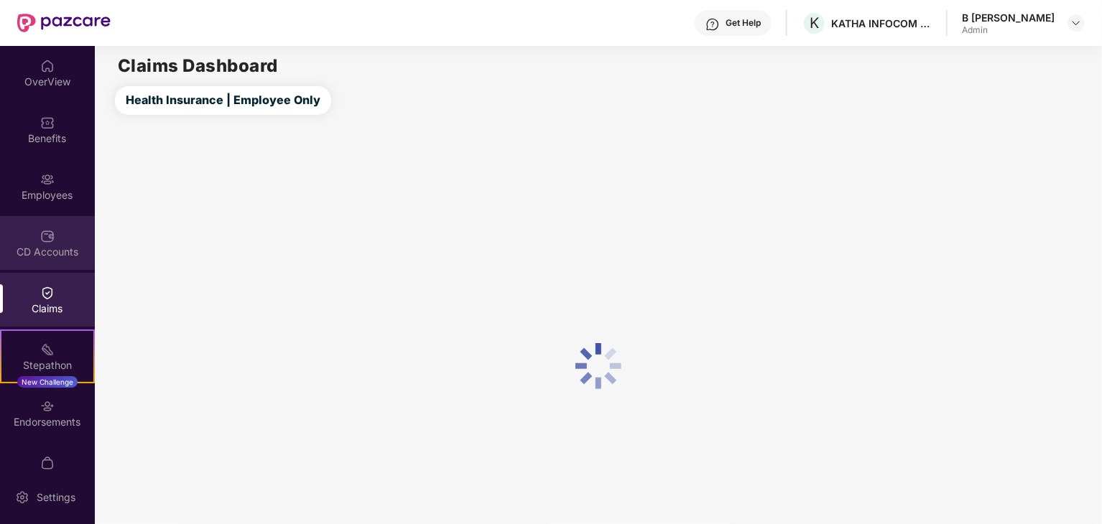
click at [59, 245] on div "CD Accounts" at bounding box center [47, 252] width 95 height 14
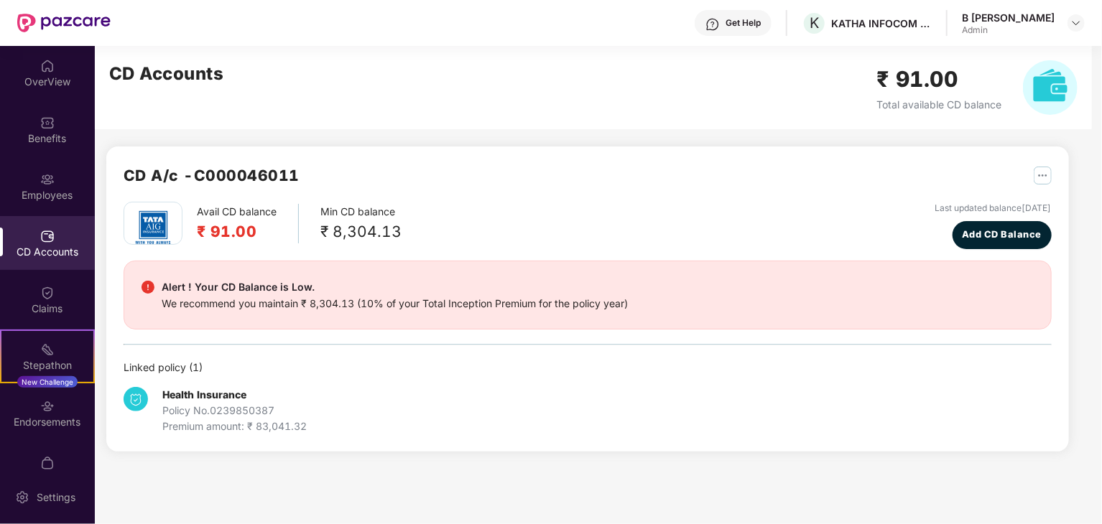
click at [340, 394] on div "Health Insurance Policy No. 0239850387 Premium amount: ₹ 83,041.32" at bounding box center [279, 410] width 310 height 47
click at [970, 228] on span "Add CD Balance" at bounding box center [1002, 235] width 80 height 14
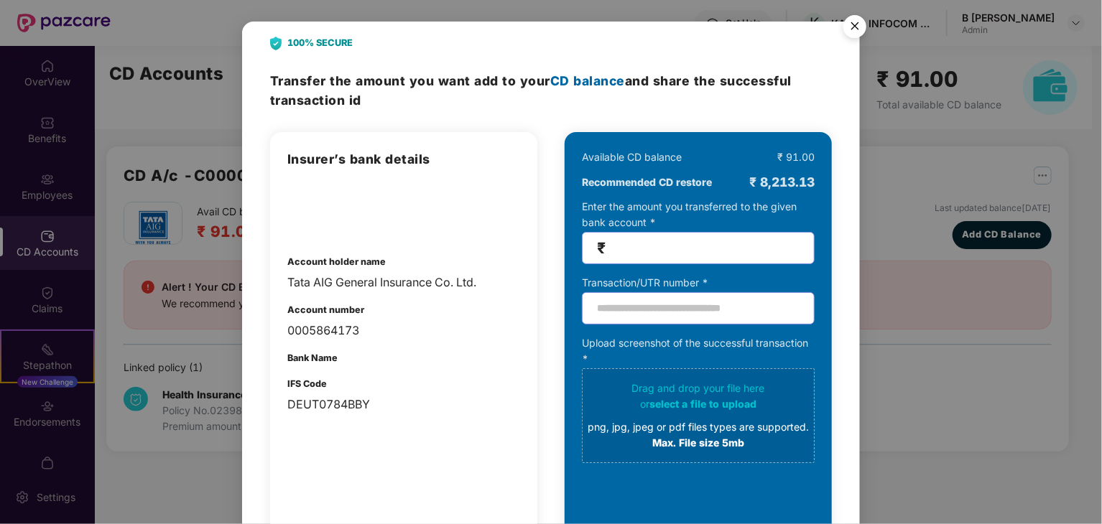
click at [860, 28] on img "Close" at bounding box center [855, 29] width 40 height 40
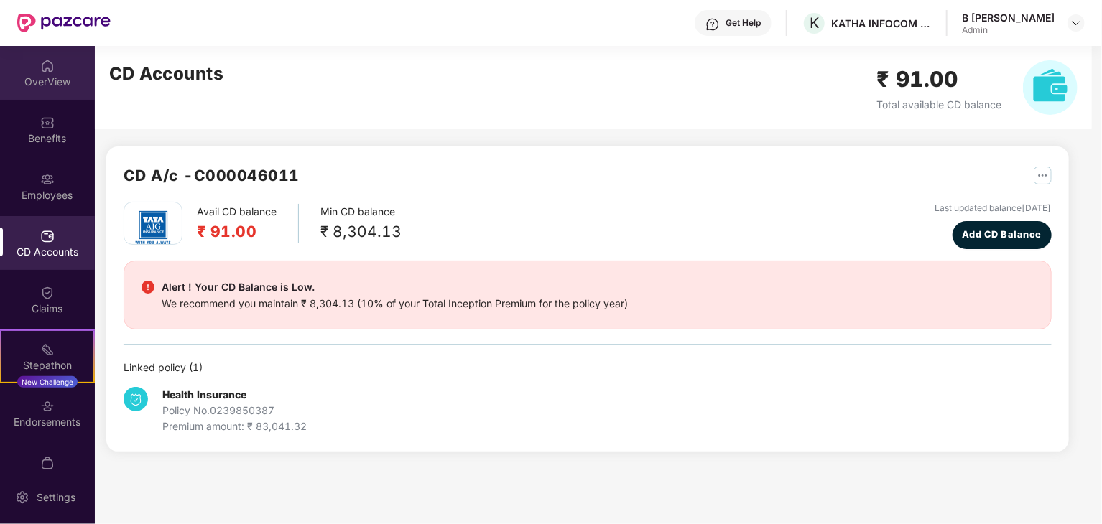
click at [31, 85] on div "OverView" at bounding box center [47, 82] width 95 height 14
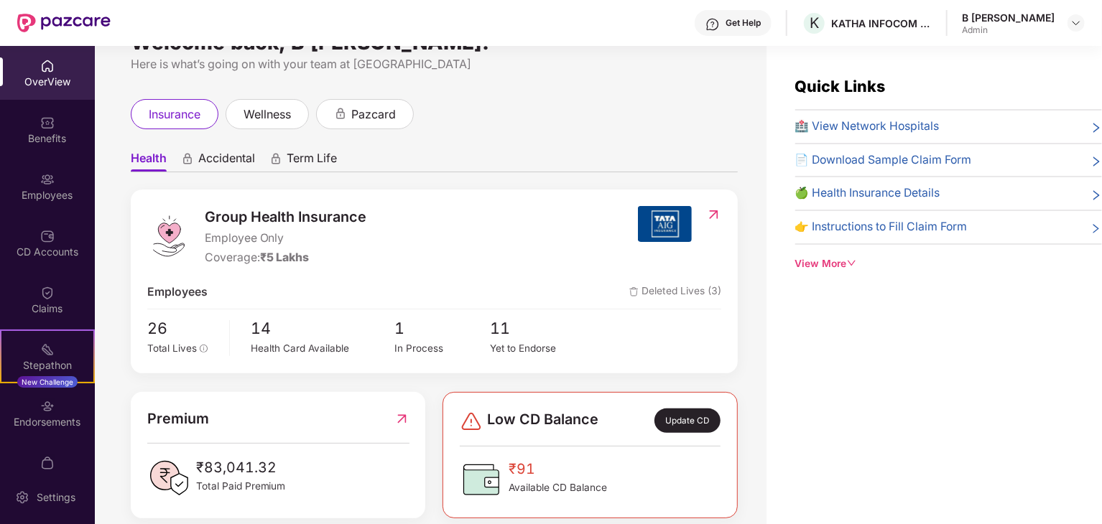
scroll to position [57, 0]
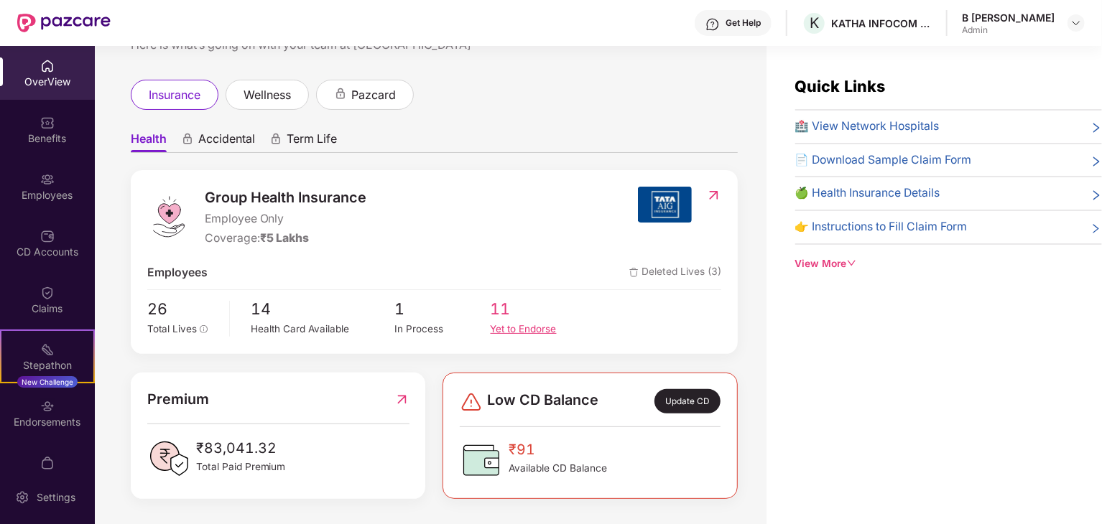
click at [496, 314] on span "11" at bounding box center [539, 309] width 96 height 24
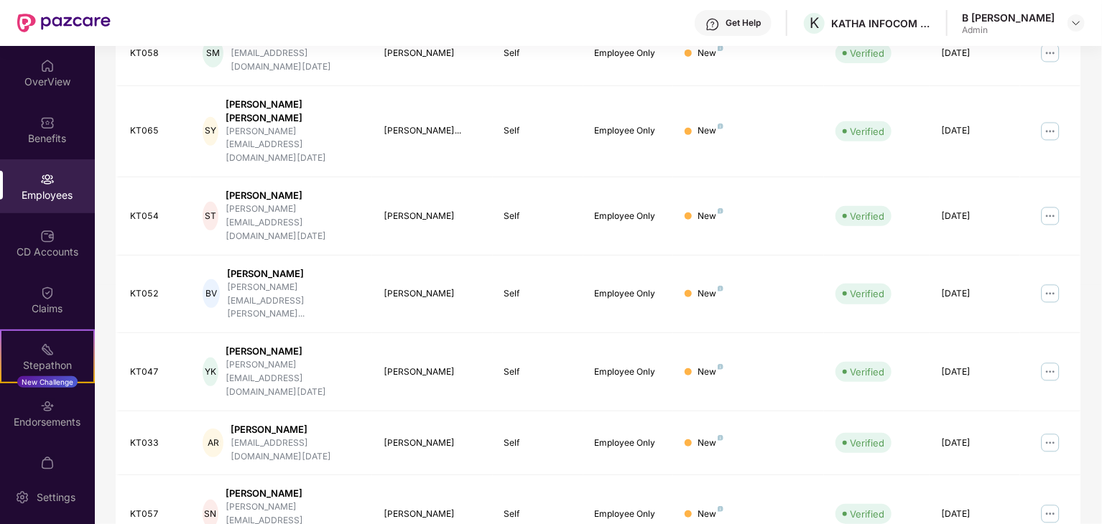
scroll to position [368, 0]
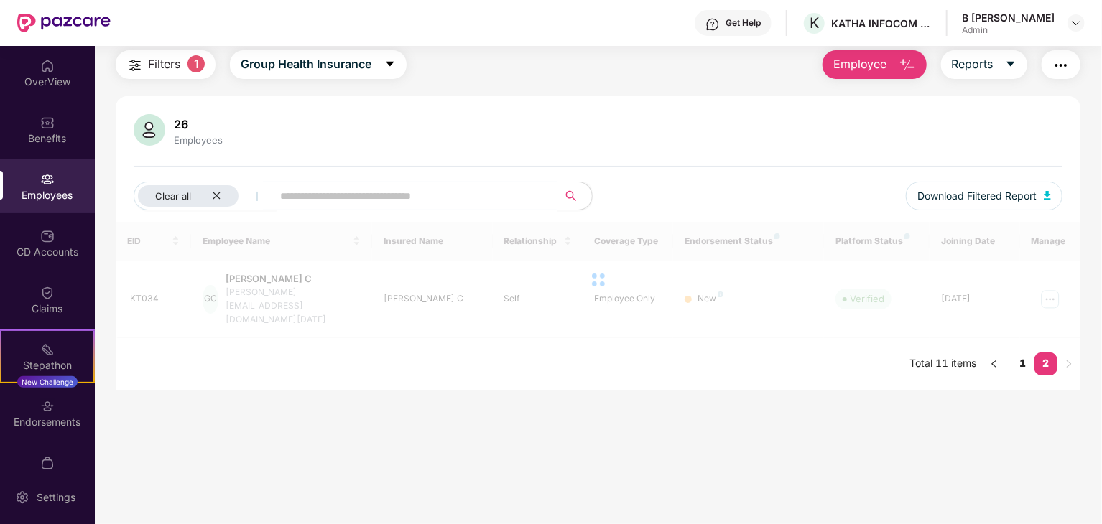
scroll to position [46, 0]
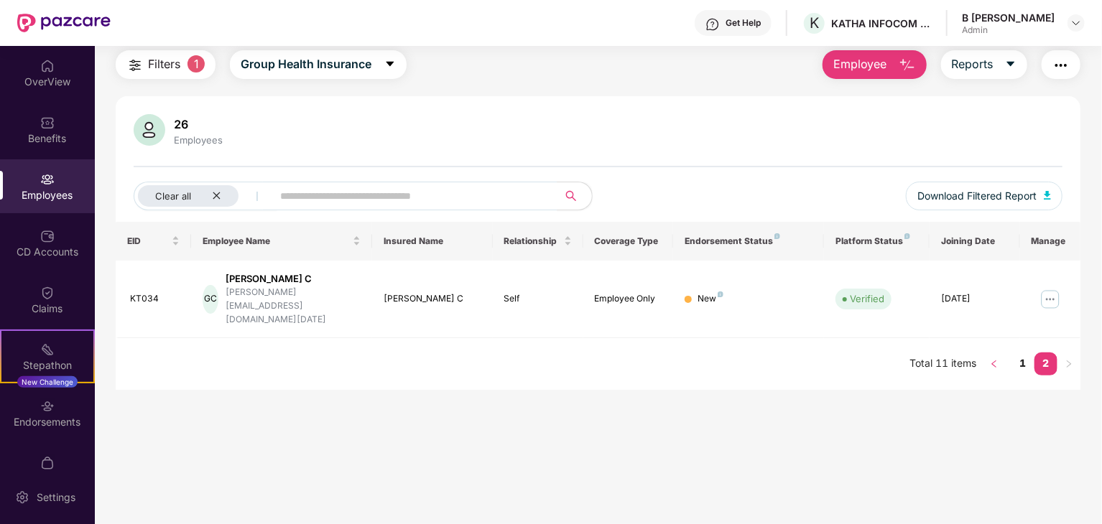
click at [993, 361] on icon "left" at bounding box center [993, 364] width 4 height 7
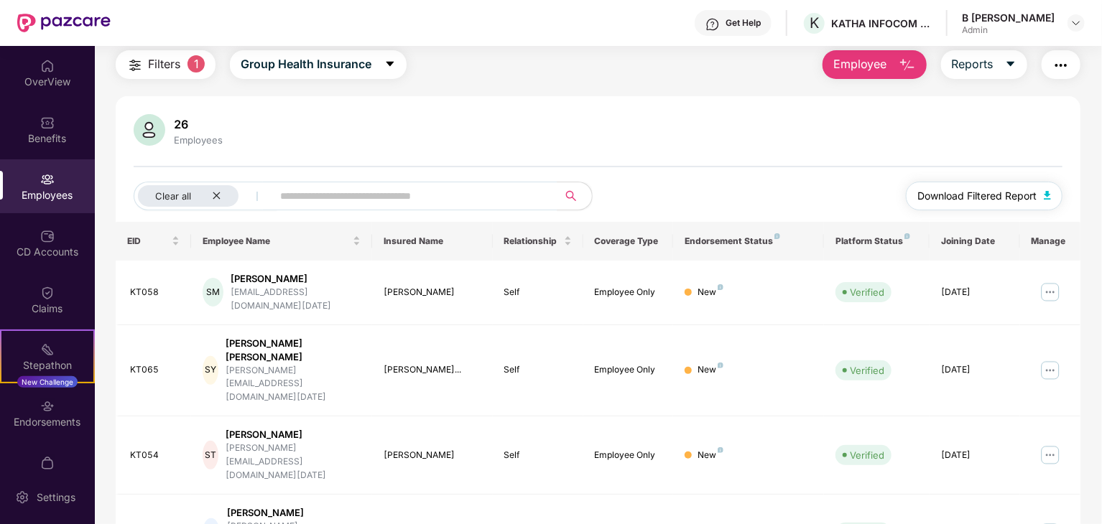
click at [975, 194] on span "Download Filtered Report" at bounding box center [976, 196] width 119 height 16
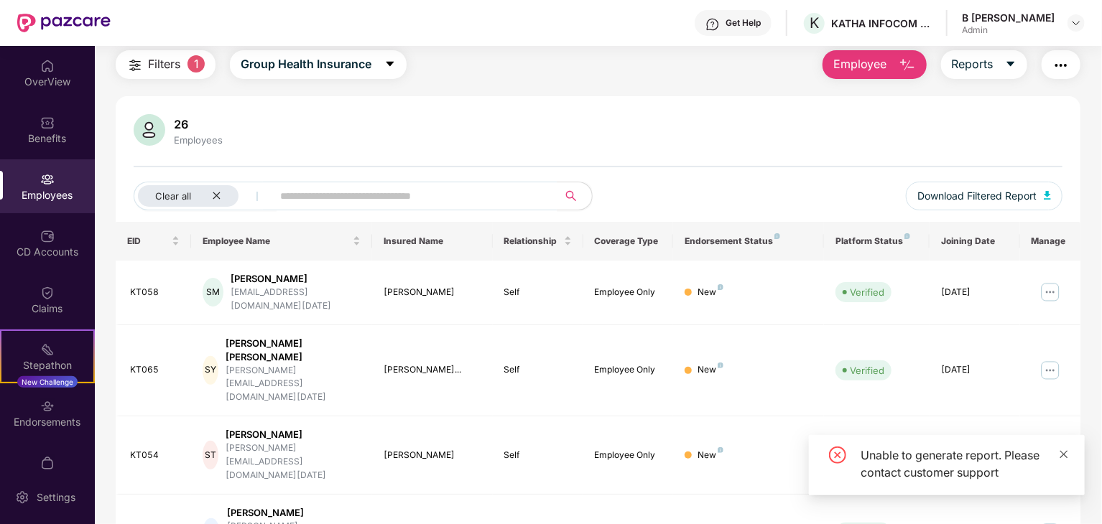
click at [1066, 455] on icon "close" at bounding box center [1064, 455] width 10 height 10
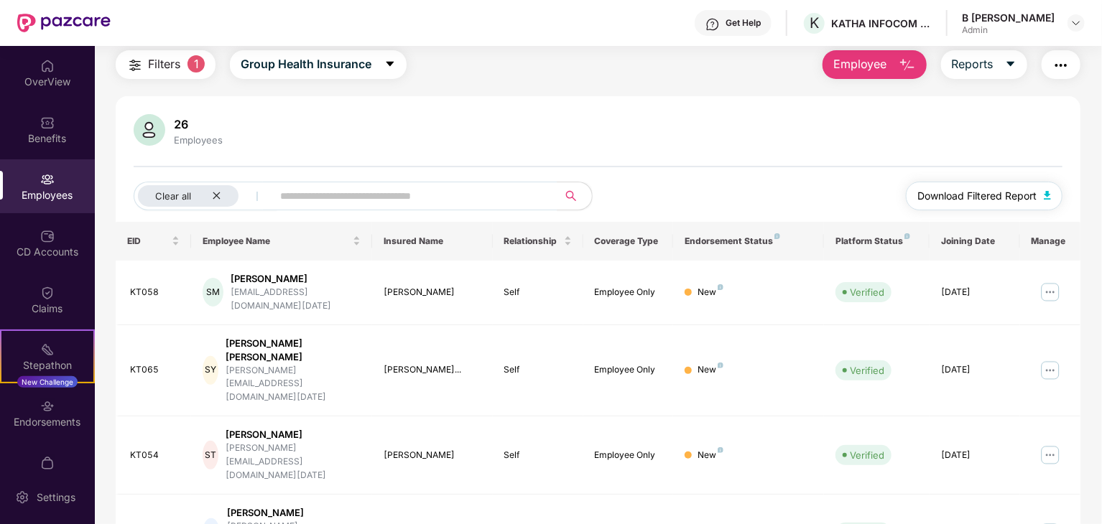
click at [945, 199] on span "Download Filtered Report" at bounding box center [976, 196] width 119 height 16
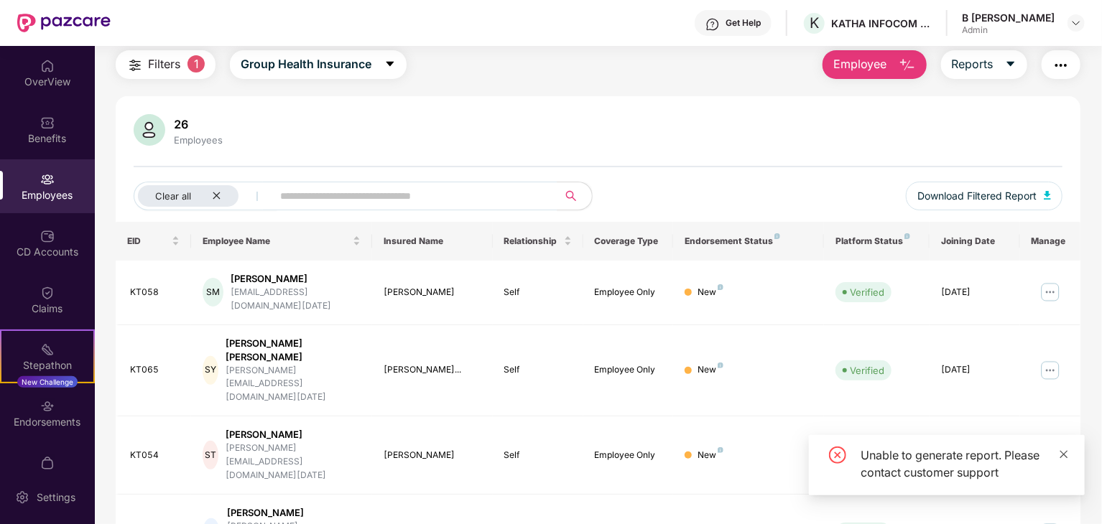
click at [1067, 458] on icon "close" at bounding box center [1064, 455] width 10 height 10
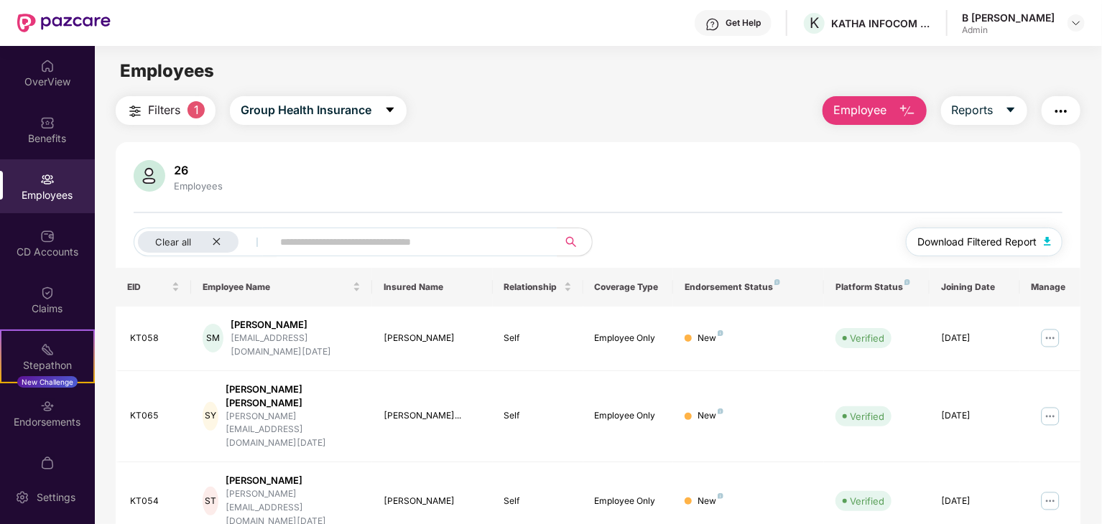
click at [997, 241] on span "Download Filtered Report" at bounding box center [976, 242] width 119 height 16
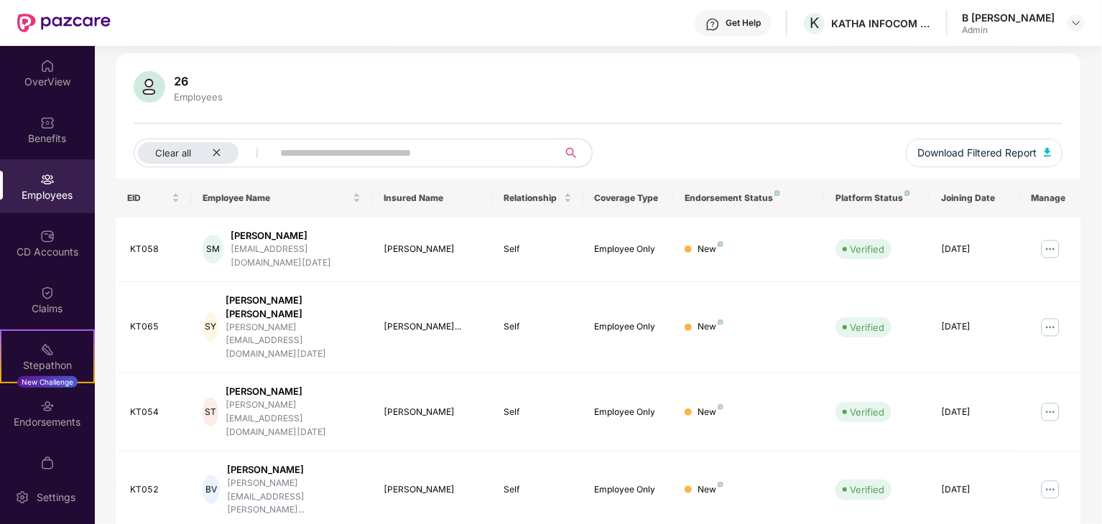
scroll to position [81, 0]
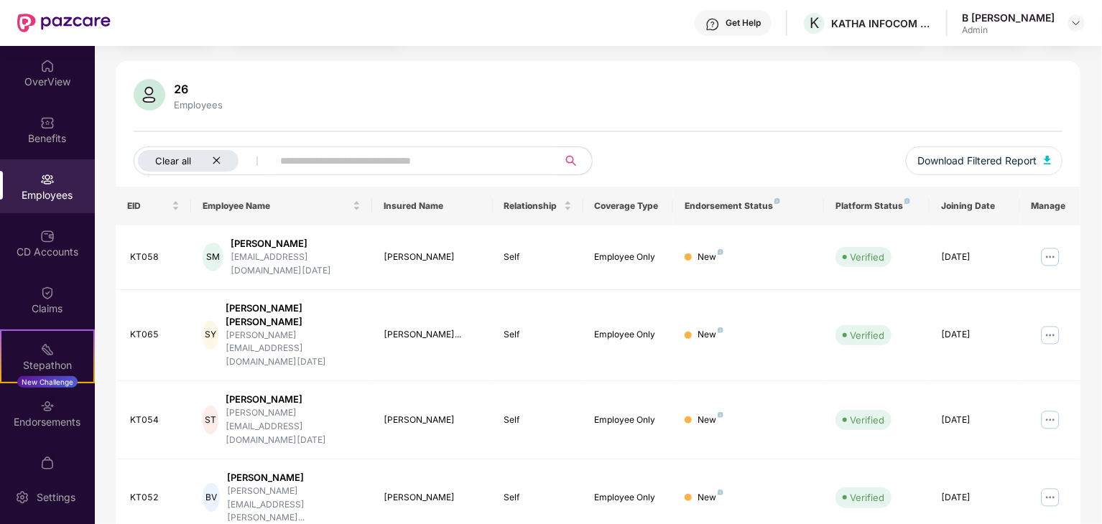
click at [218, 162] on icon "close" at bounding box center [216, 160] width 9 height 9
click at [172, 161] on button "All" at bounding box center [178, 161] width 88 height 29
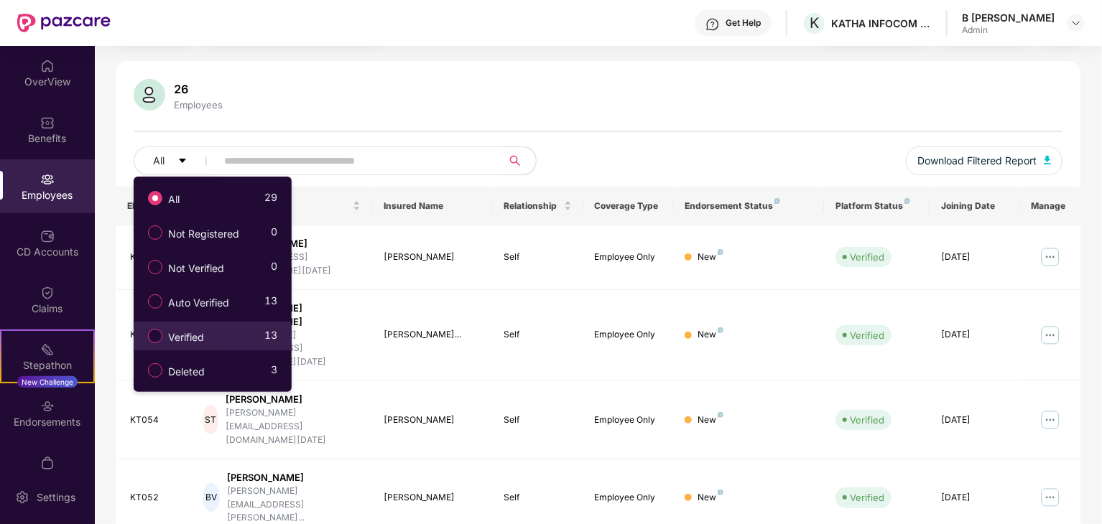
click at [207, 330] on span "Verified" at bounding box center [185, 338] width 47 height 16
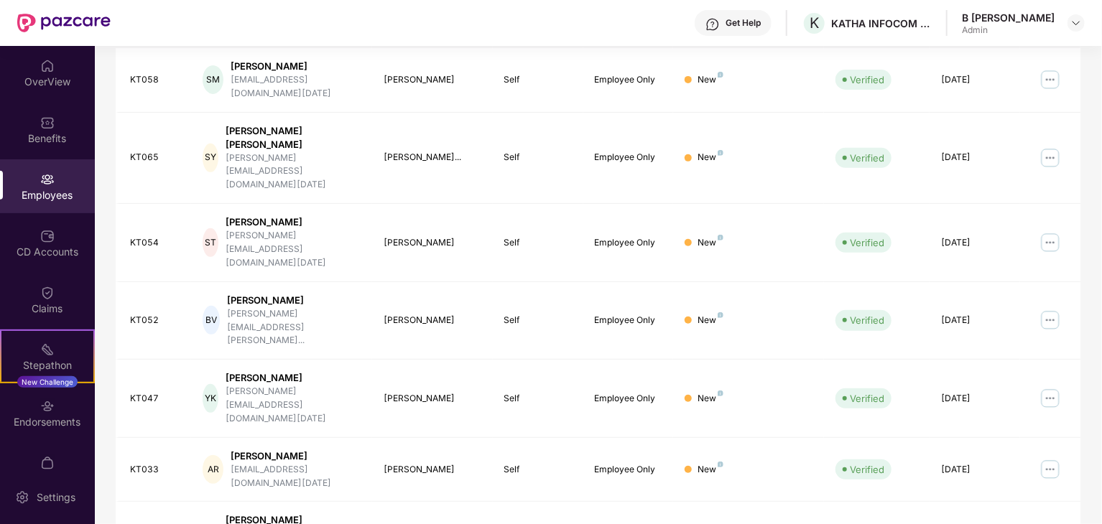
scroll to position [368, 0]
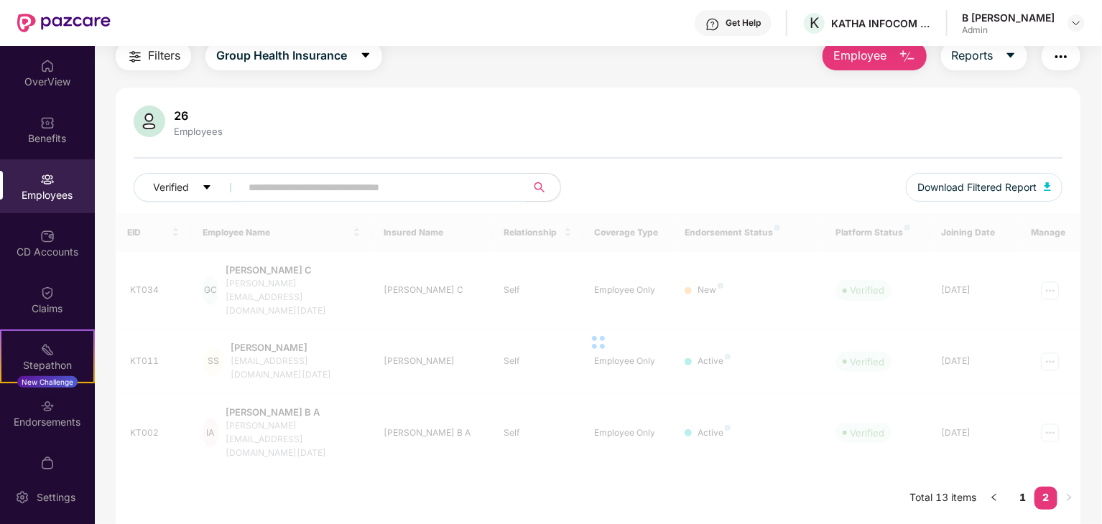
scroll to position [46, 0]
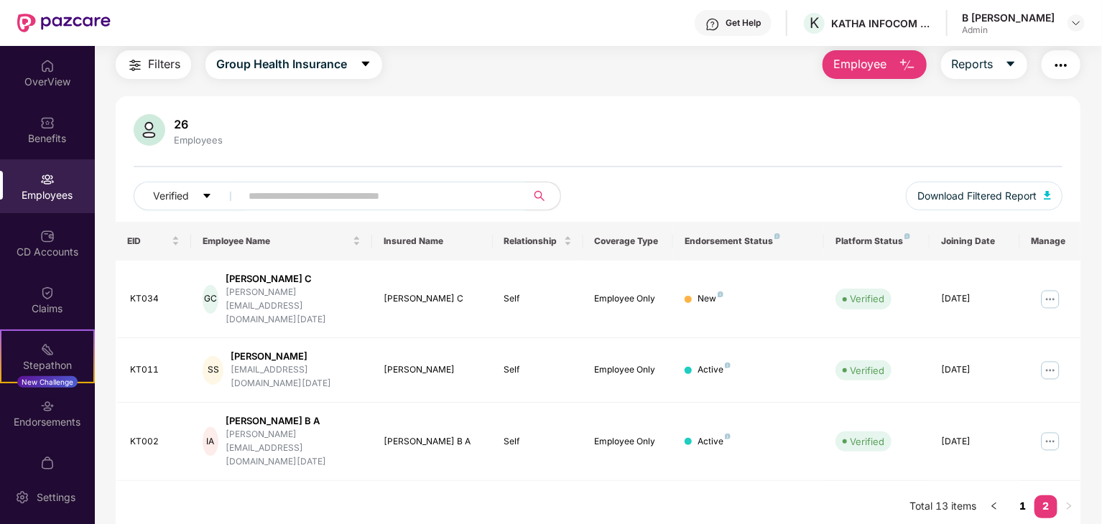
click at [1023, 496] on link "1" at bounding box center [1022, 507] width 23 height 22
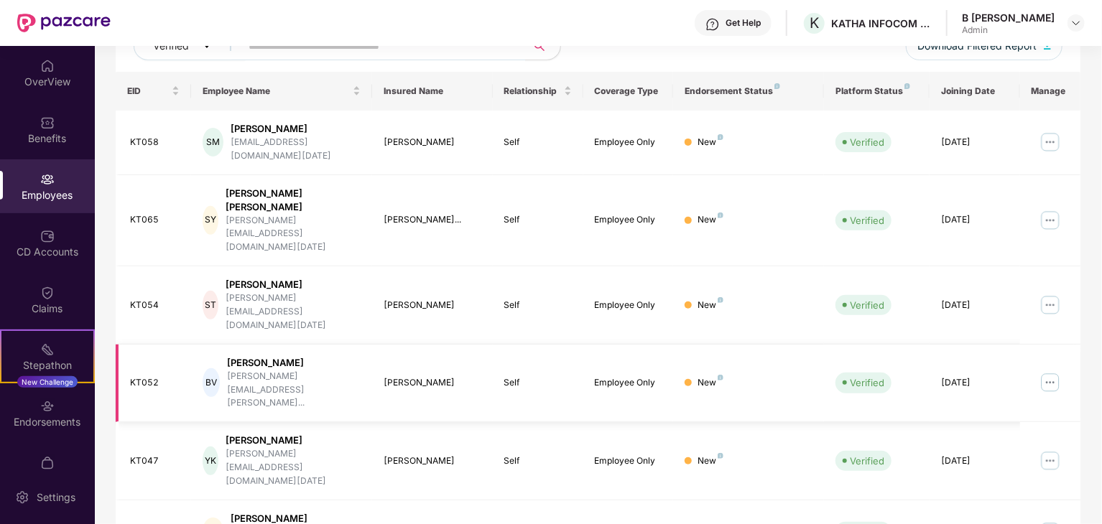
scroll to position [81, 0]
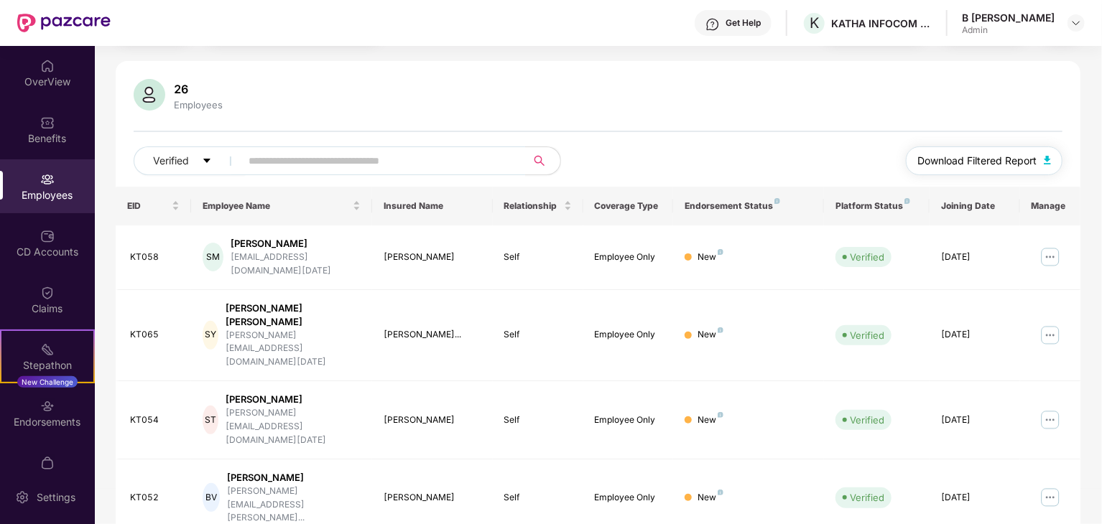
click at [935, 165] on span "Download Filtered Report" at bounding box center [976, 161] width 119 height 16
